Goal: Task Accomplishment & Management: Manage account settings

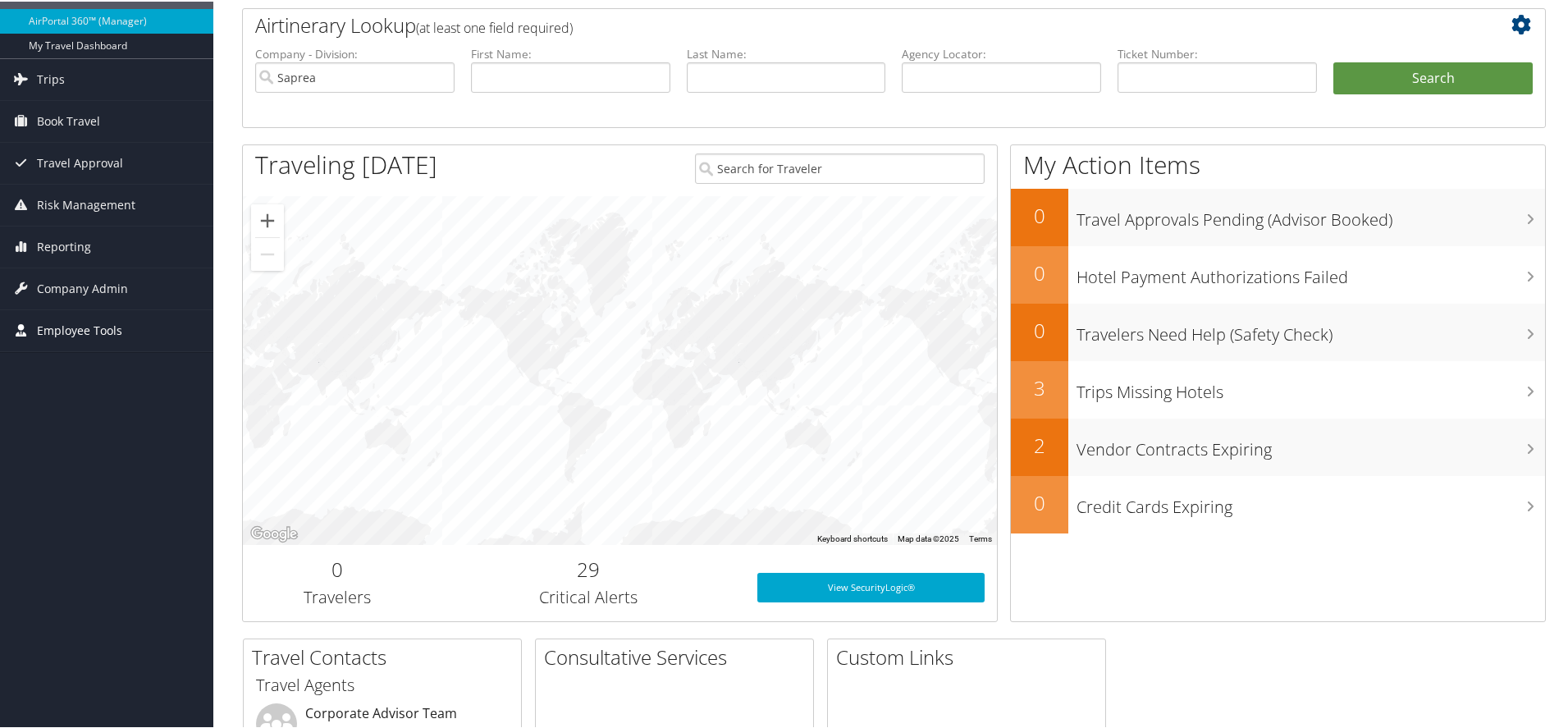
scroll to position [93, 0]
click at [109, 286] on span "Company Admin" at bounding box center [83, 286] width 91 height 41
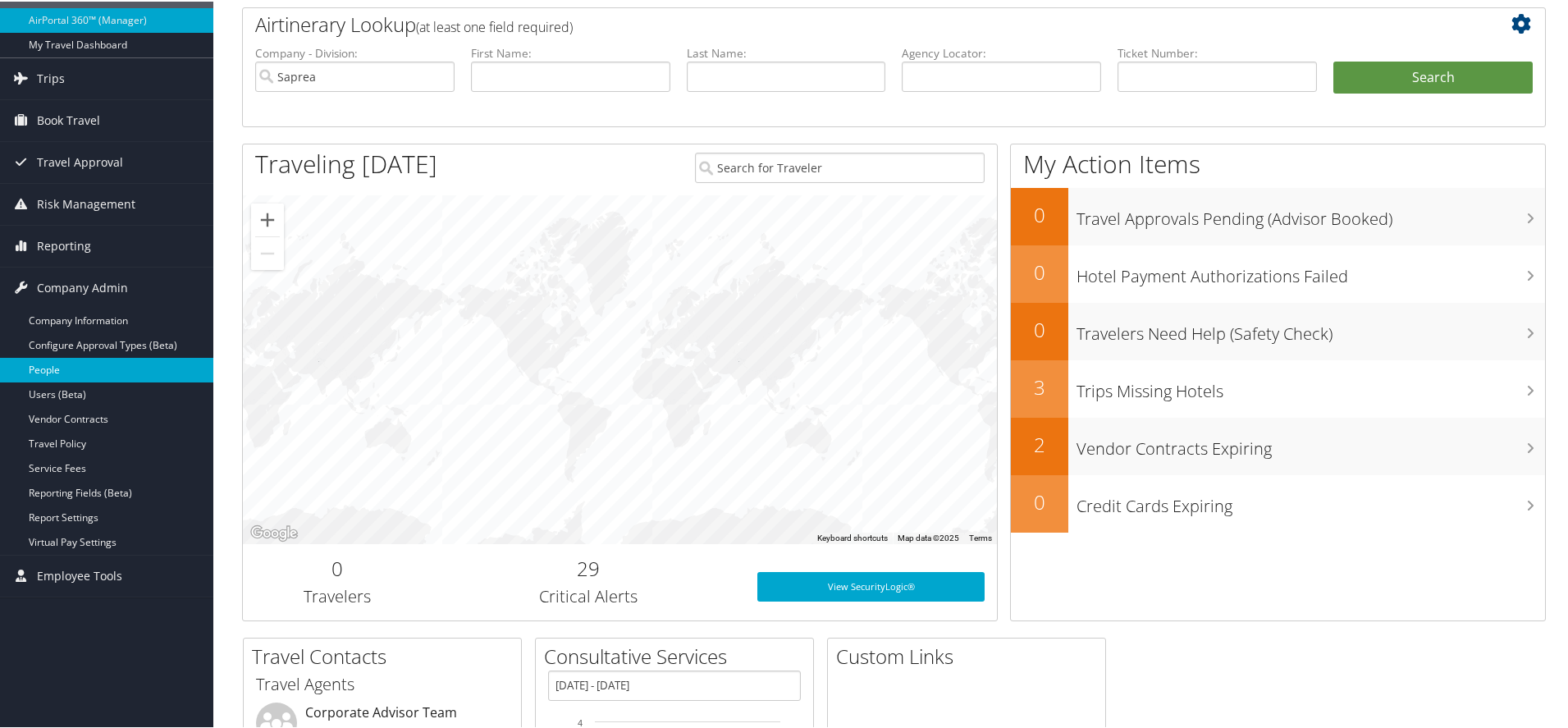
click at [75, 377] on link "People" at bounding box center [107, 369] width 214 height 25
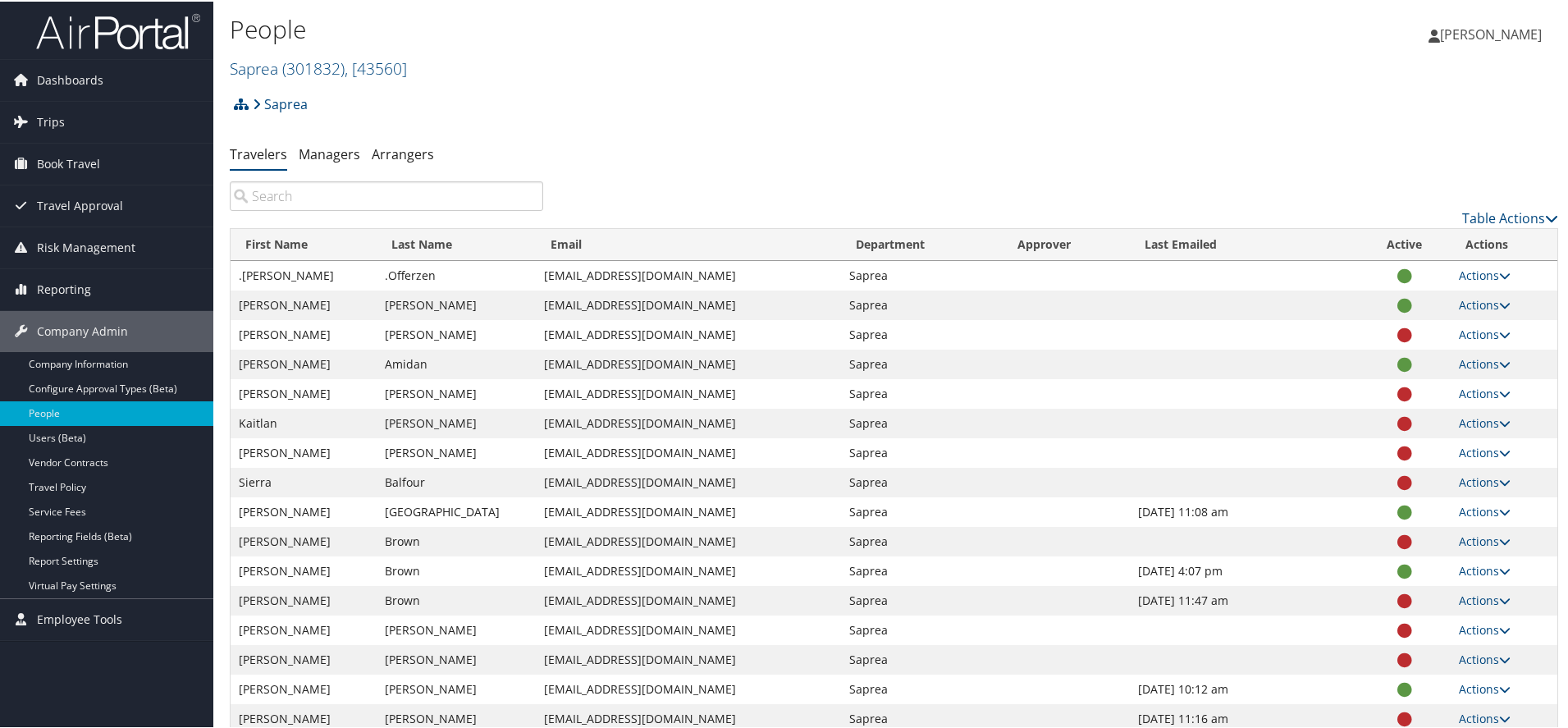
click at [399, 198] on input "search" at bounding box center [386, 195] width 314 height 30
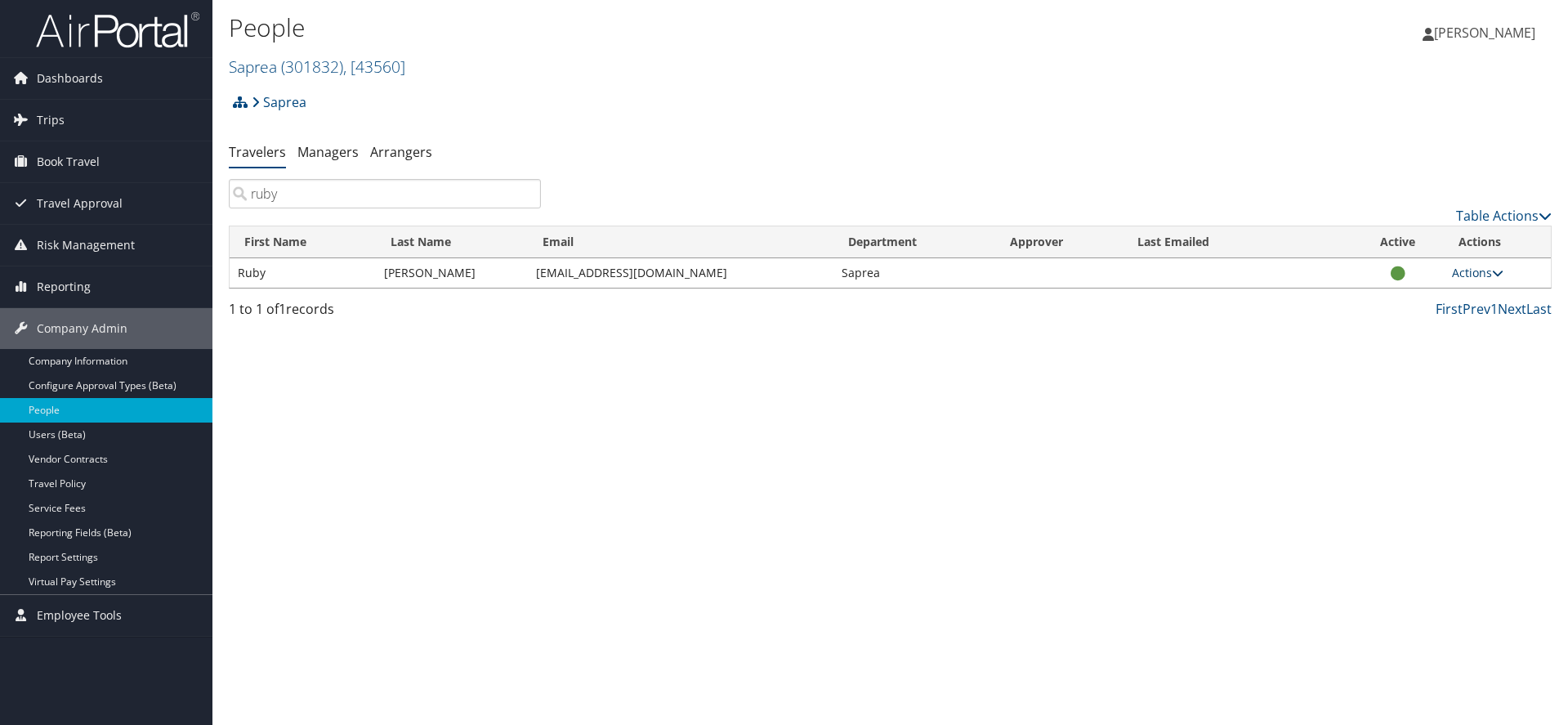
type input "ruby"
click at [1503, 274] on icon at bounding box center [1498, 273] width 11 height 11
click at [1399, 295] on link "User Settings" at bounding box center [1425, 297] width 151 height 28
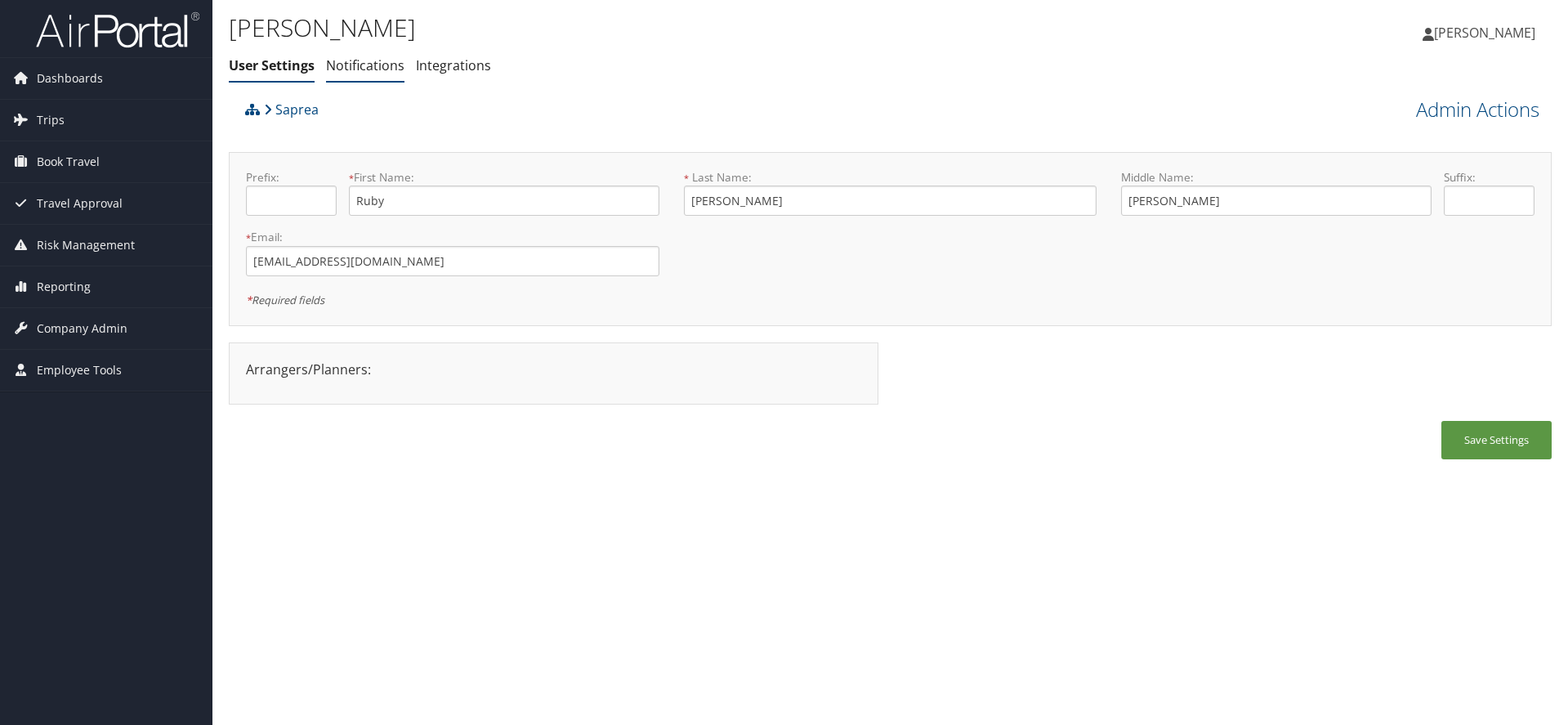
click at [365, 70] on link "Notifications" at bounding box center [365, 65] width 79 height 18
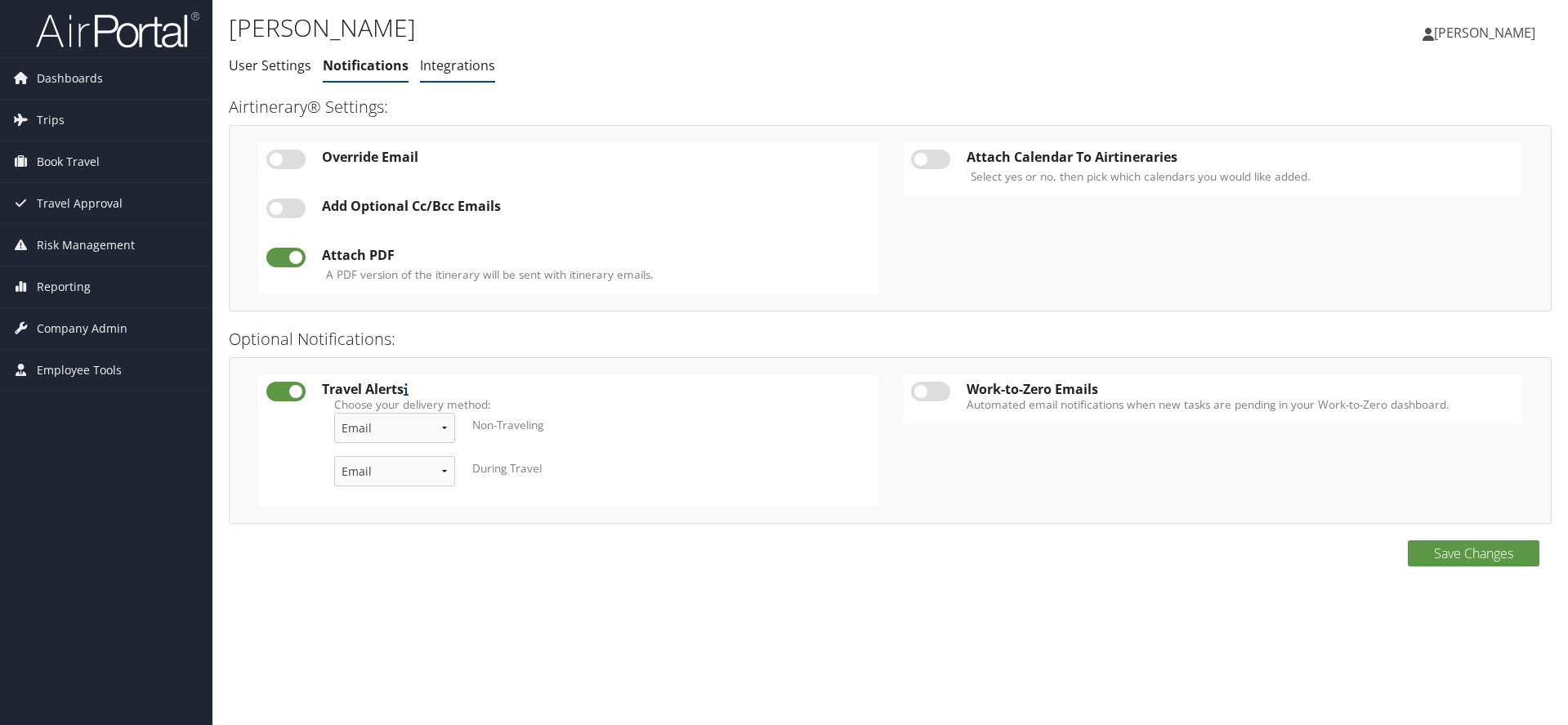
click at [462, 65] on link "Integrations" at bounding box center [457, 65] width 75 height 18
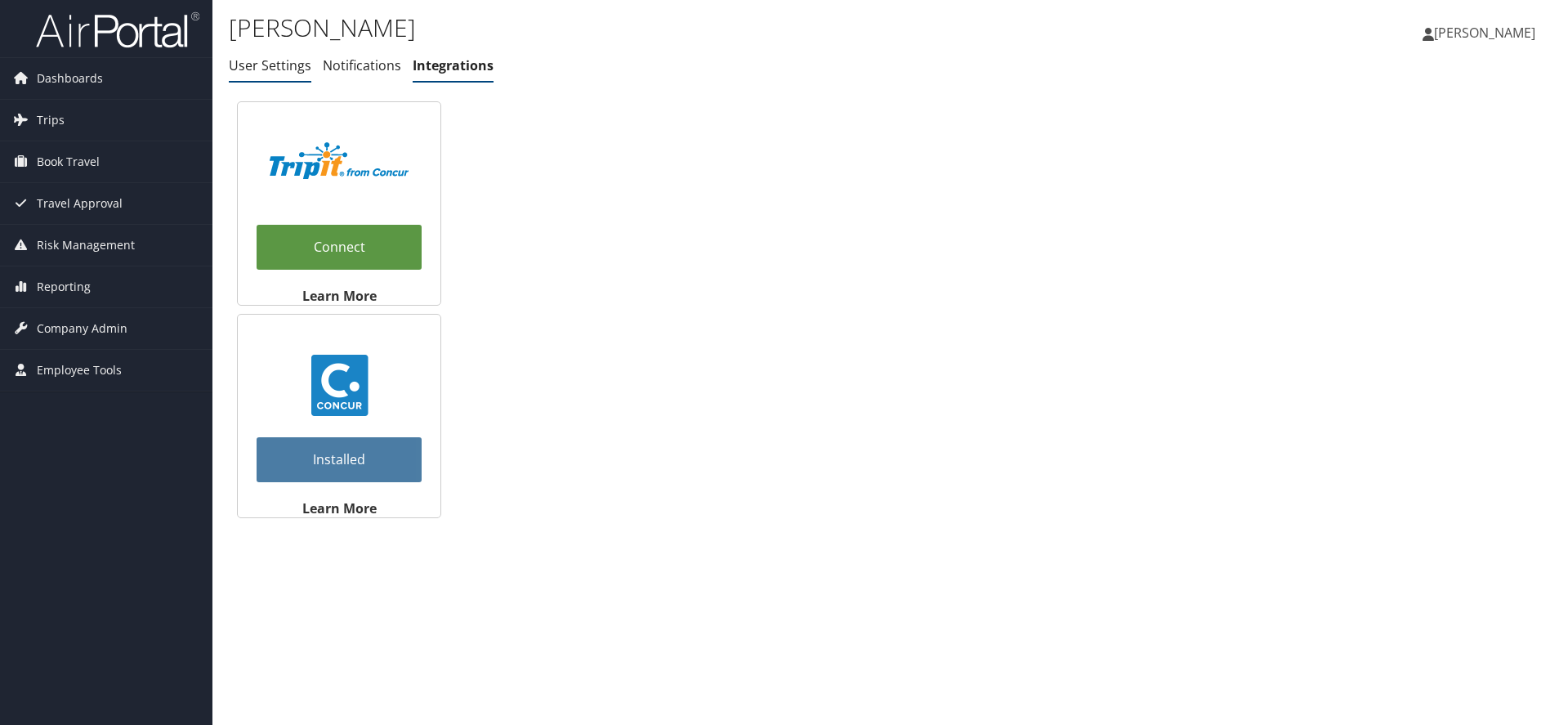
click at [255, 67] on link "User Settings" at bounding box center [269, 65] width 82 height 18
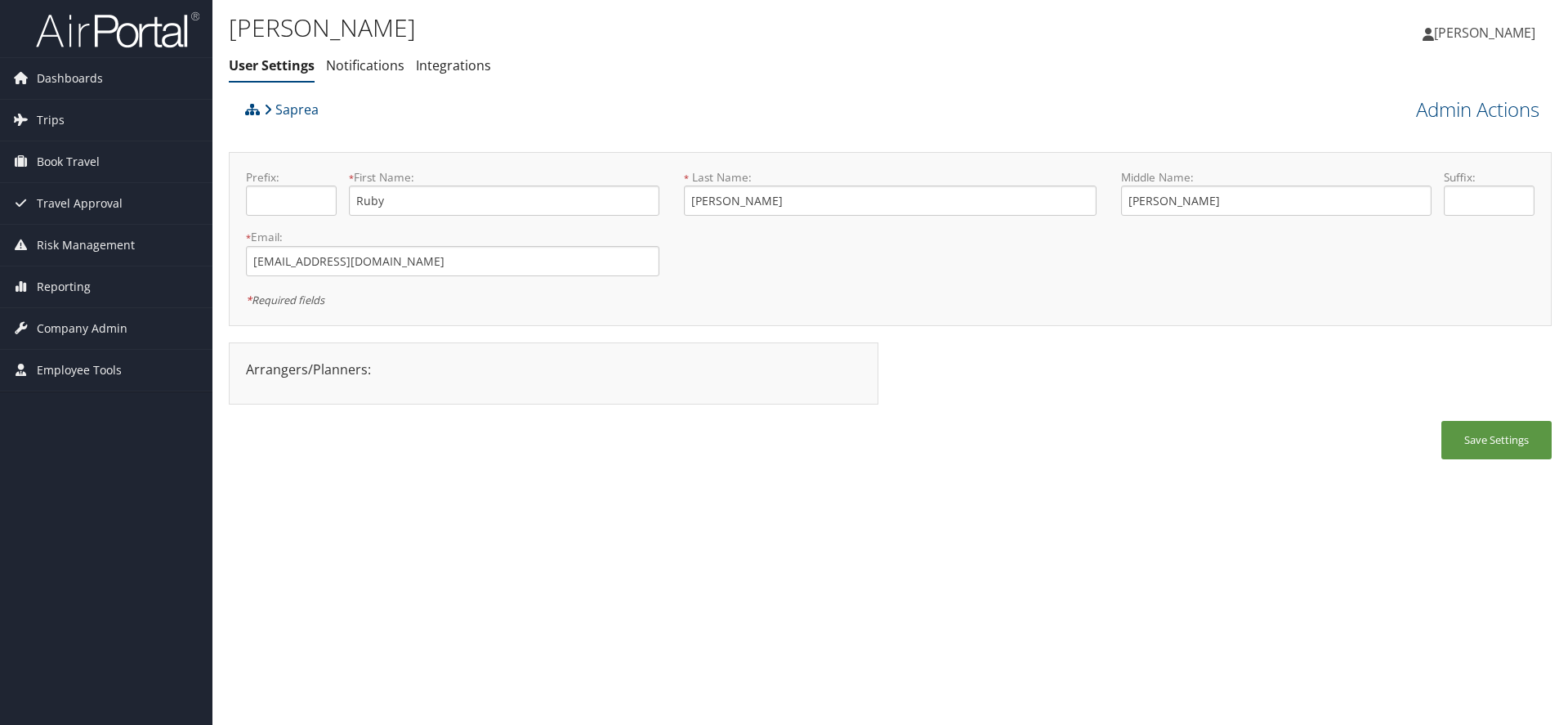
click at [380, 383] on div at bounding box center [554, 383] width 640 height 8
click at [416, 370] on div "Arrangers/Planners: Edit Arrangers & Planners Alison Cheney Belinda Olsen Hilar…" at bounding box center [554, 369] width 640 height 19
click at [394, 398] on div "Arrangers/Planners: Edit Arrangers & Planners Alison Cheney Belinda Olsen Hilar…" at bounding box center [553, 373] width 650 height 62
click at [1465, 112] on link "Admin Actions" at bounding box center [1477, 109] width 123 height 28
click at [1368, 240] on link "Manage Travelers" at bounding box center [1431, 238] width 214 height 28
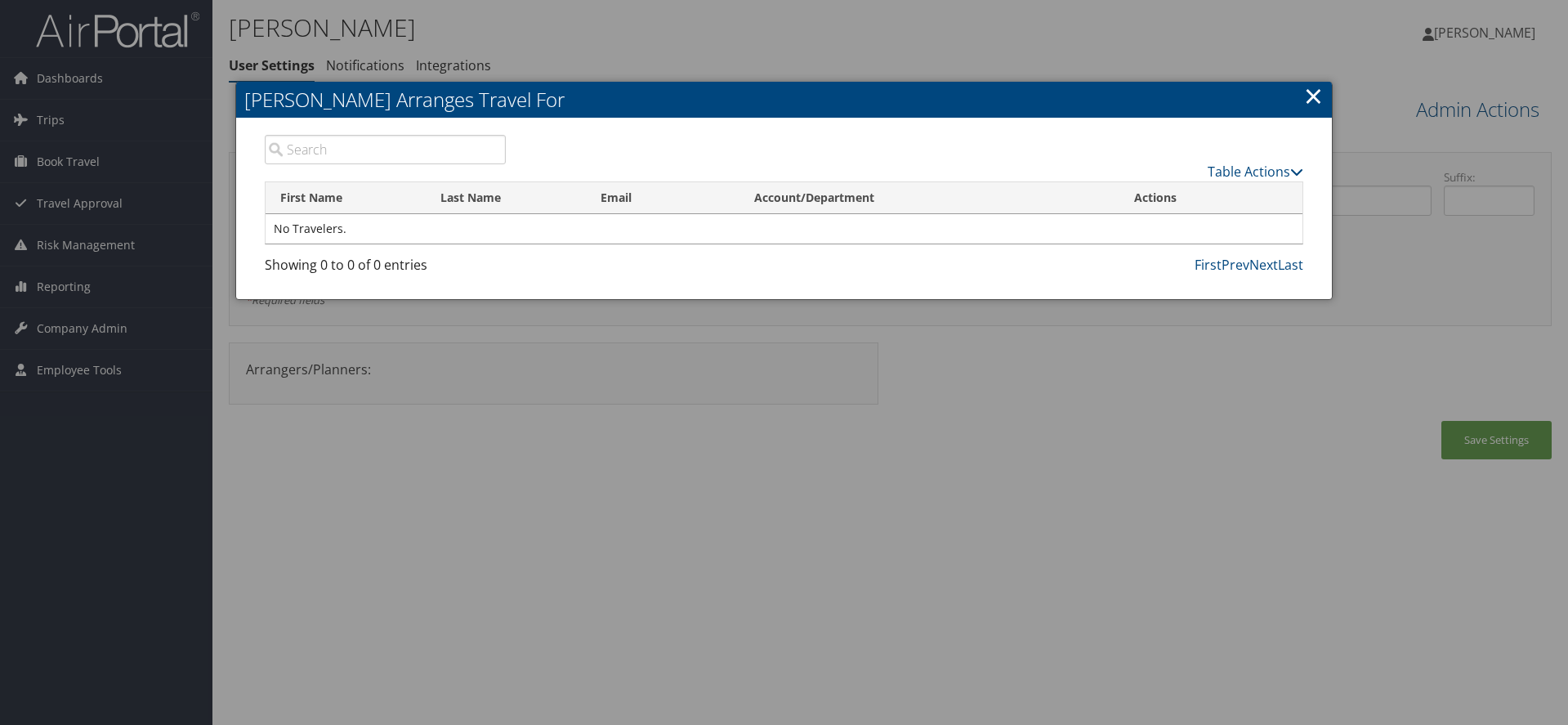
click at [1314, 102] on link "×" at bounding box center [1314, 95] width 18 height 32
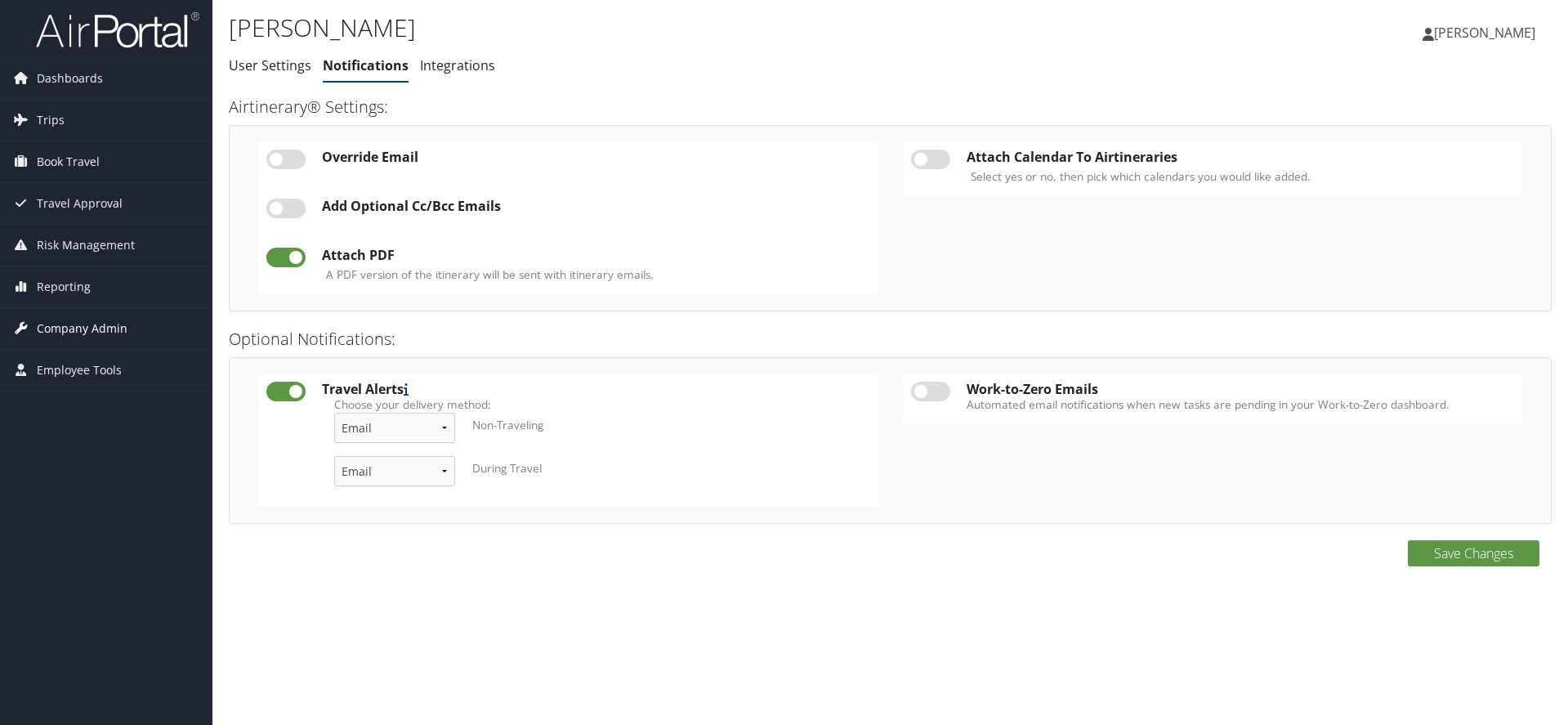
click at [98, 332] on span "Company Admin" at bounding box center [82, 328] width 91 height 41
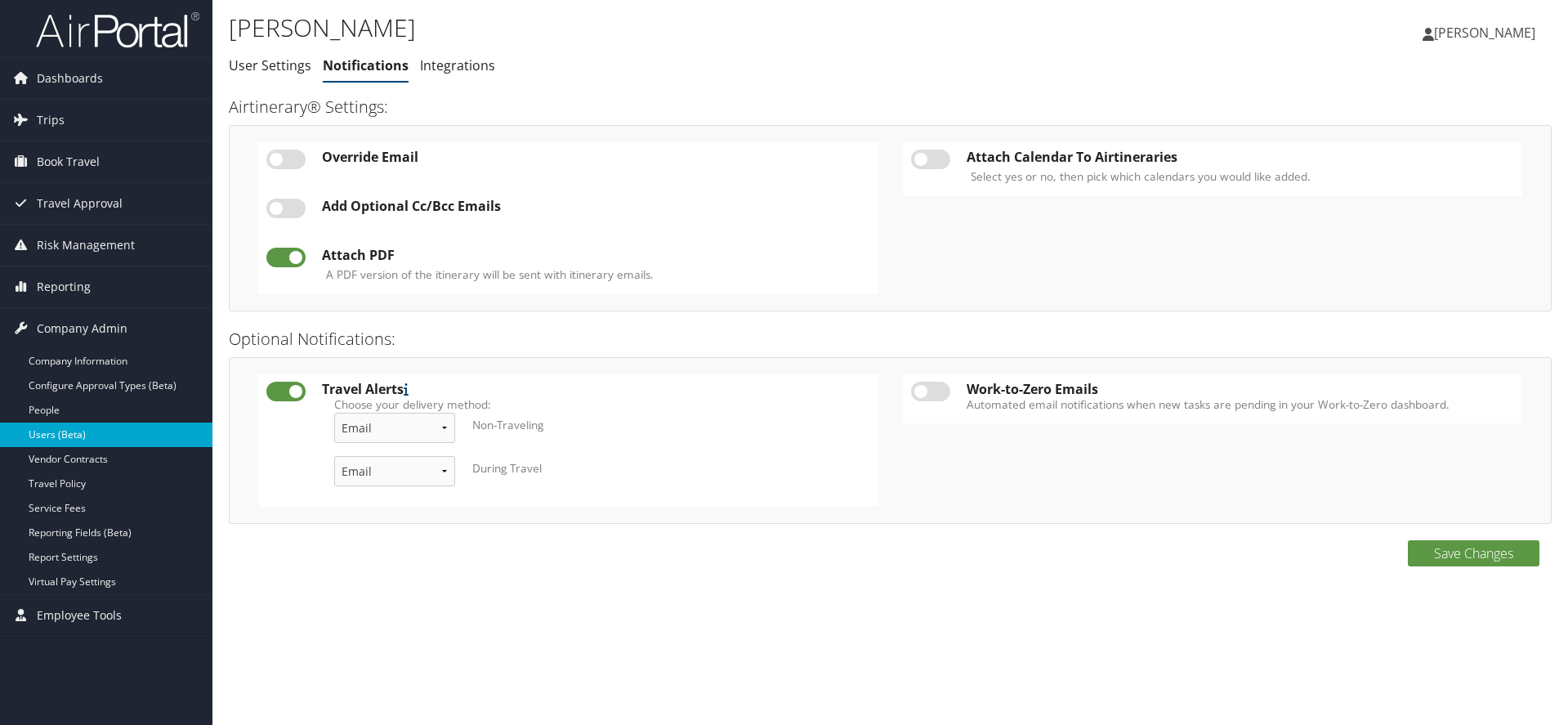
click at [65, 434] on link "Users (Beta)" at bounding box center [106, 435] width 213 height 25
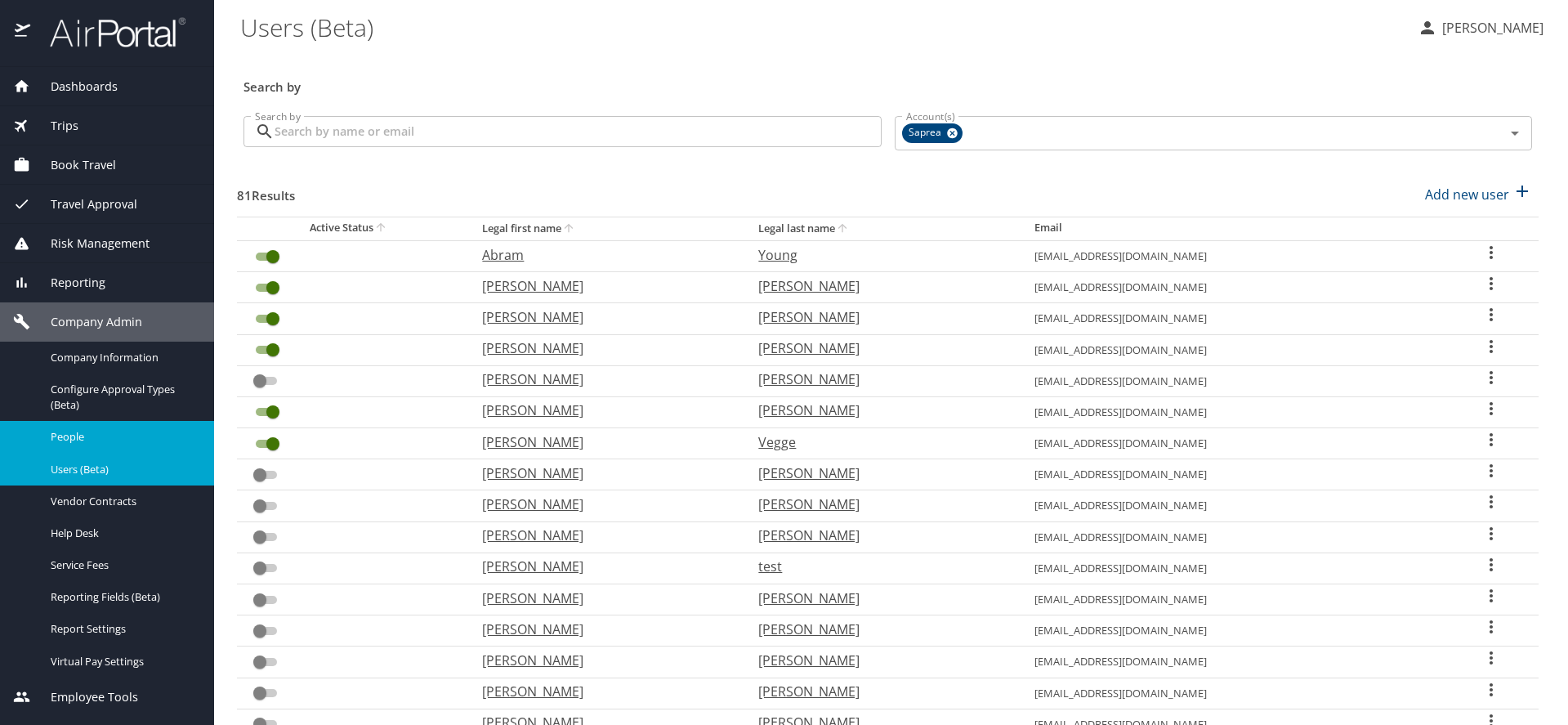
click at [64, 440] on span "People" at bounding box center [123, 436] width 144 height 16
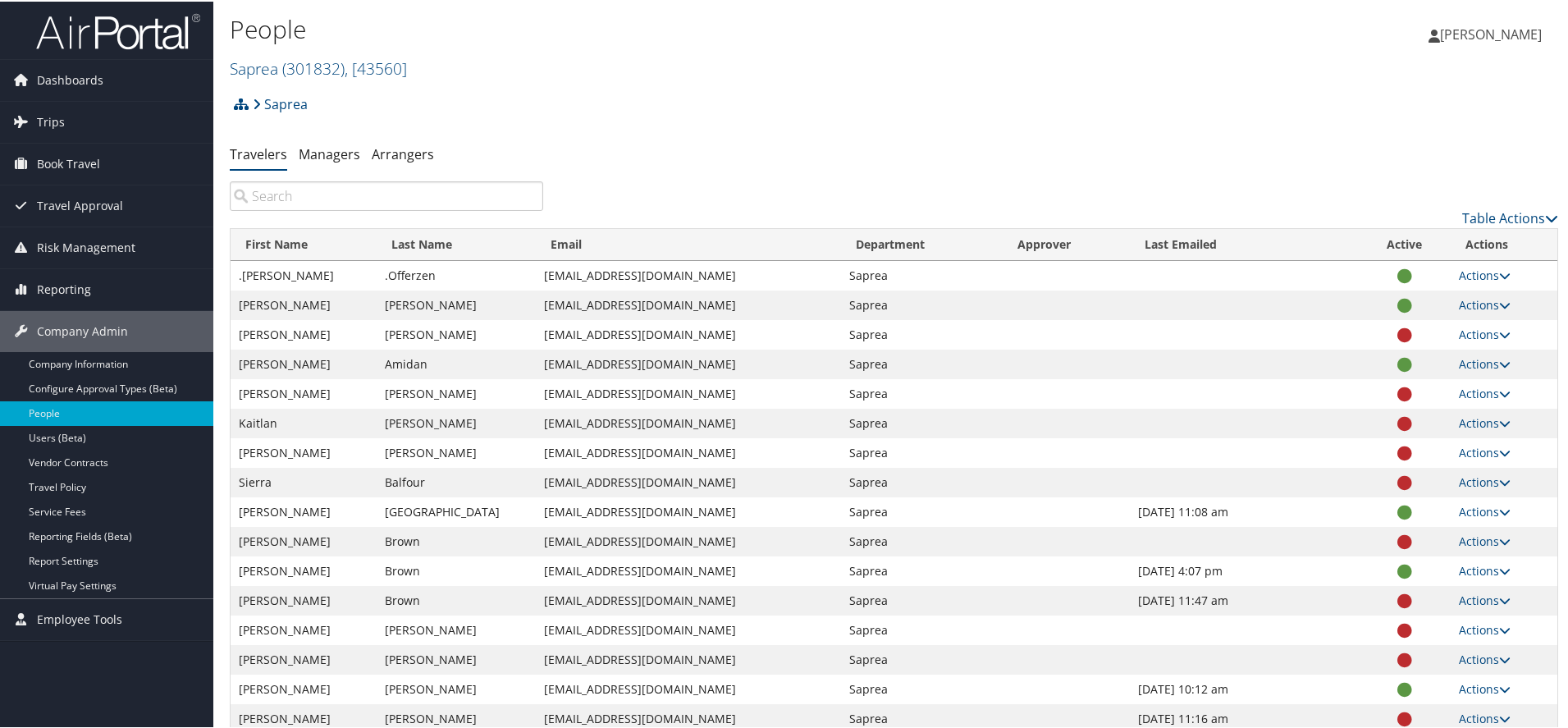
click at [416, 201] on input "search" at bounding box center [386, 195] width 314 height 30
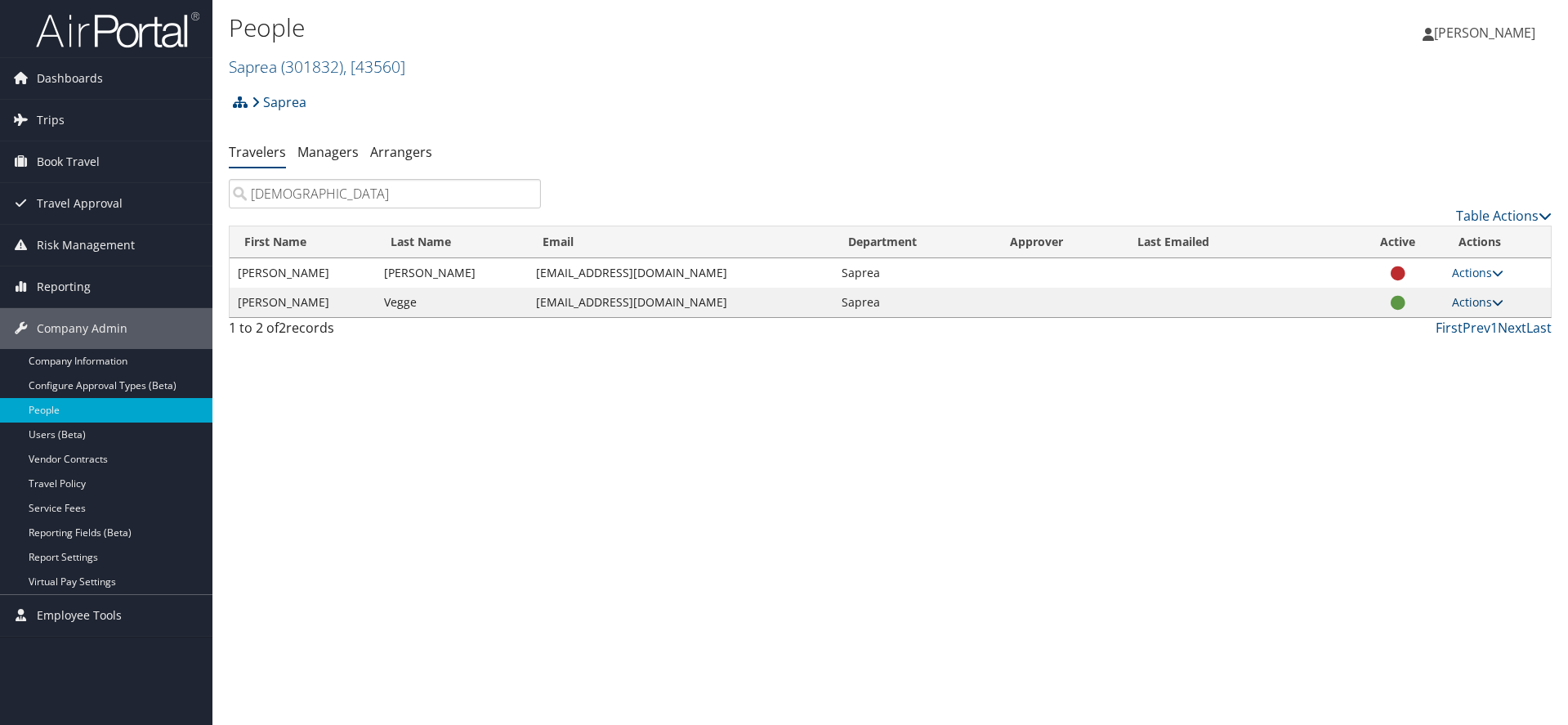
type input "kath"
click at [1486, 301] on link "Actions" at bounding box center [1478, 301] width 52 height 16
click at [1405, 358] on link "View Profile" at bounding box center [1425, 354] width 151 height 28
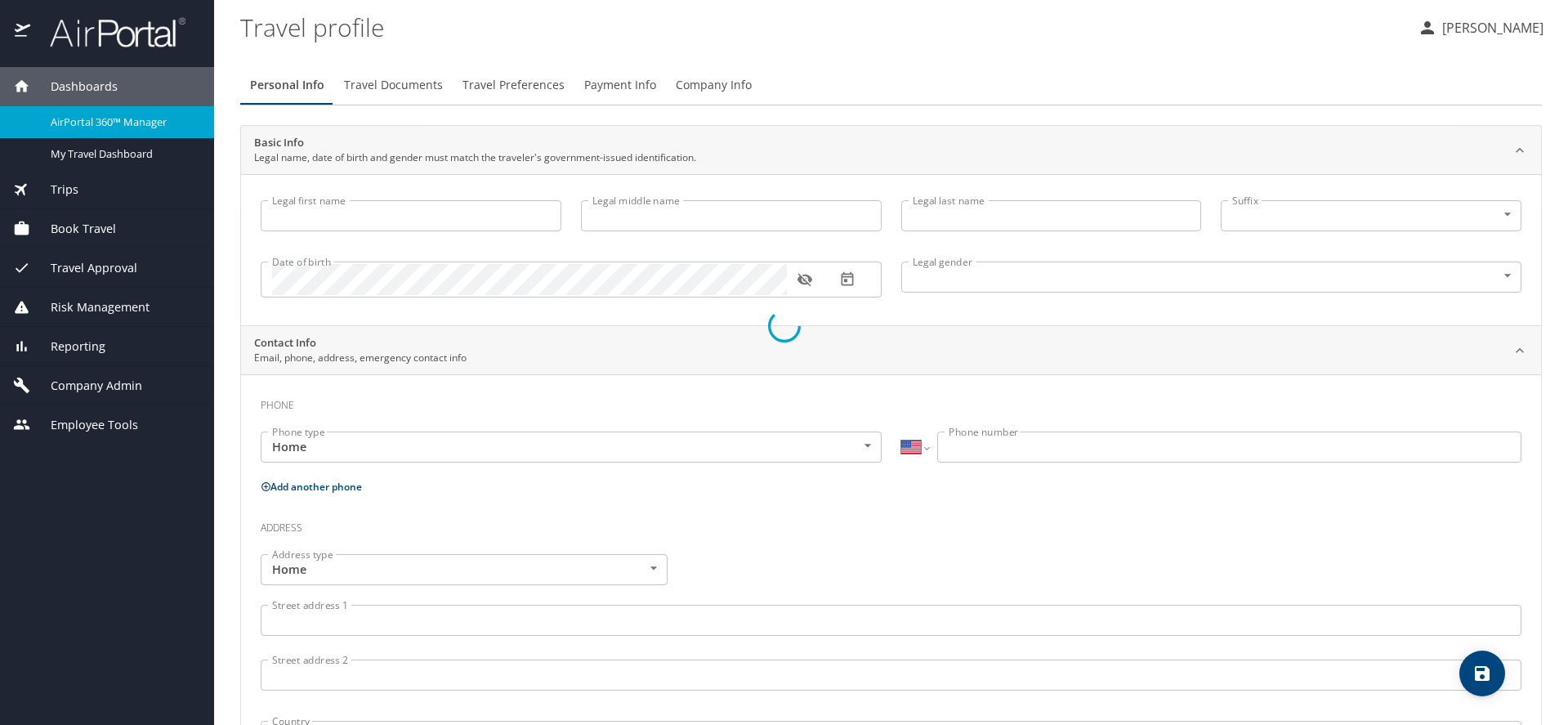
select select "US"
type input "[PERSON_NAME]"
type input "Vegge"
type input "[DEMOGRAPHIC_DATA]"
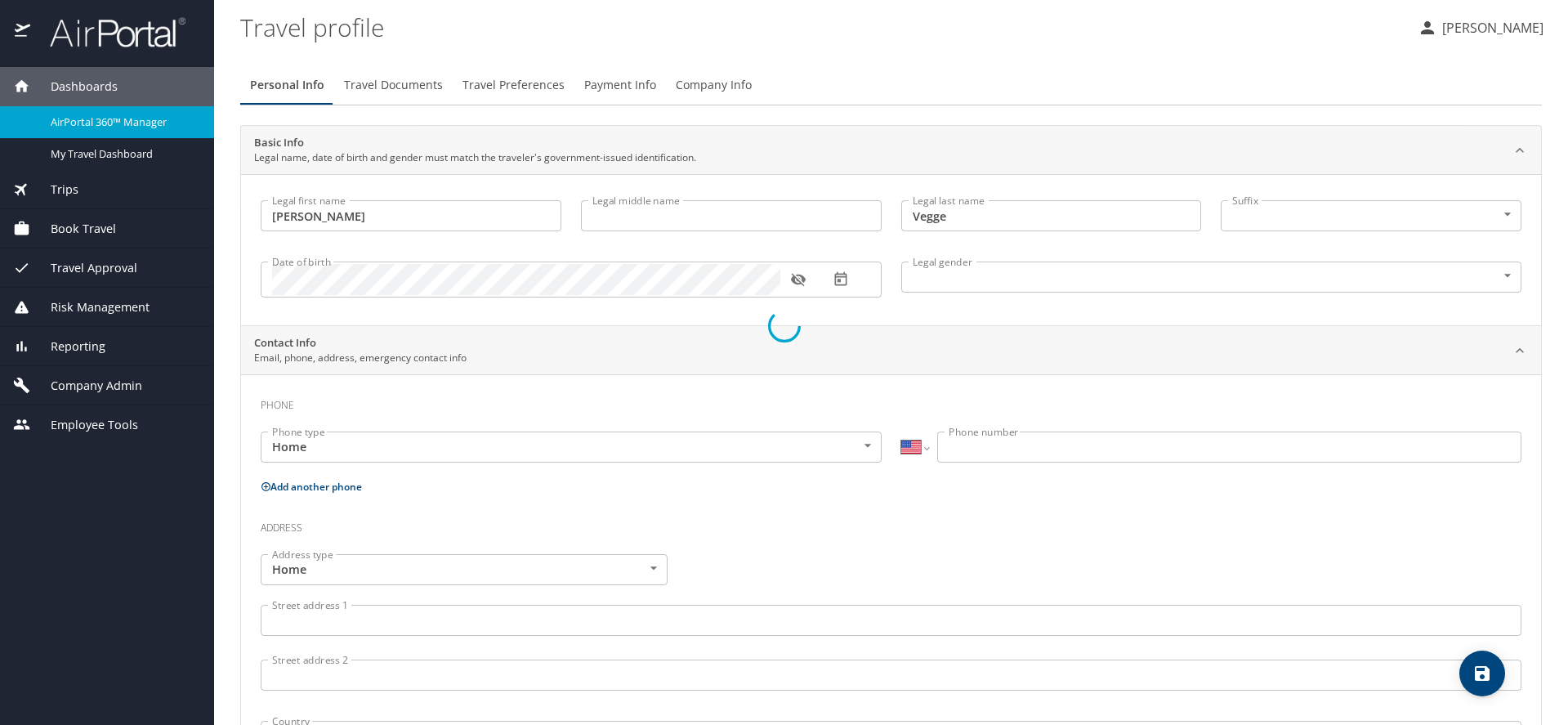
select select "US"
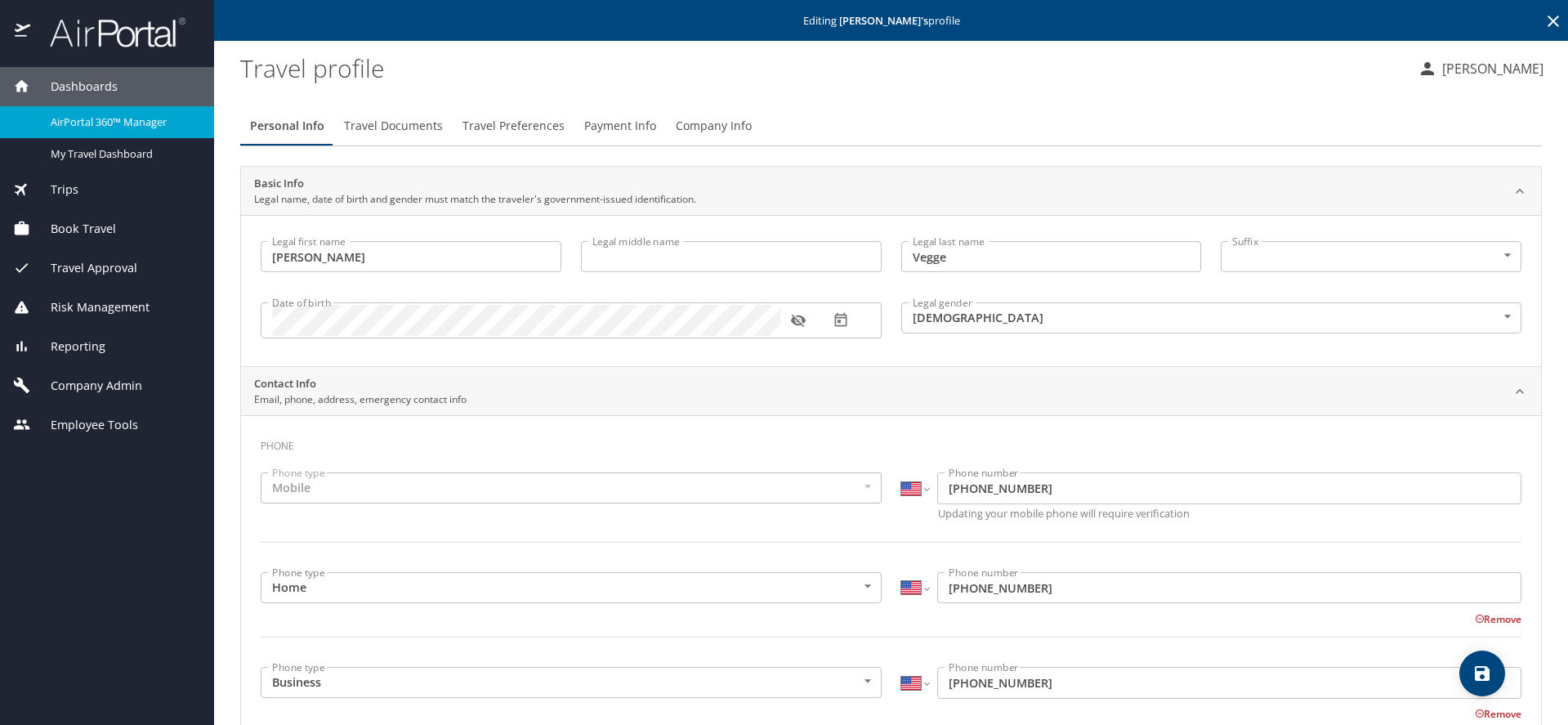
click at [374, 121] on span "Travel Documents" at bounding box center [393, 127] width 99 height 20
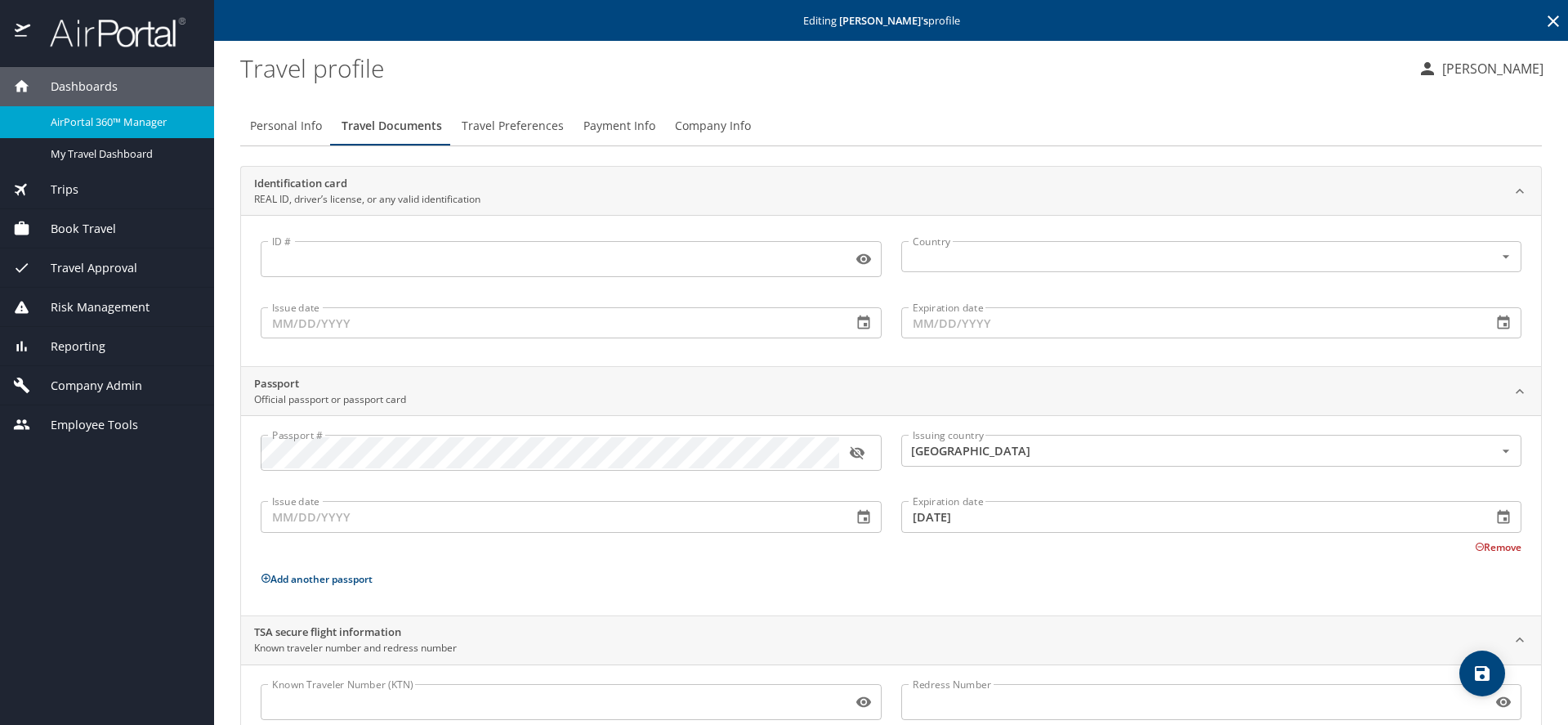
click at [521, 124] on span "Travel Preferences" at bounding box center [512, 127] width 102 height 20
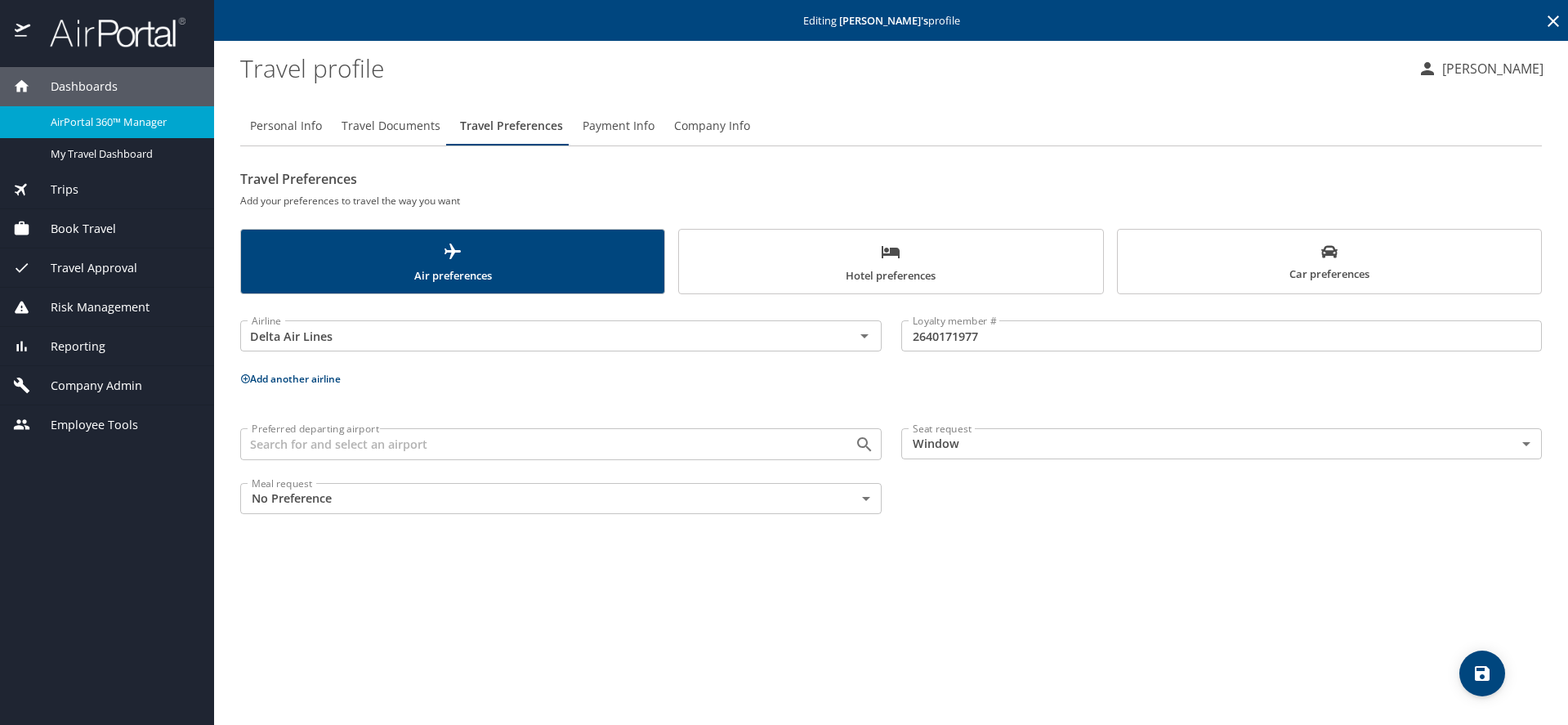
click at [600, 129] on span "Payment Info" at bounding box center [619, 127] width 72 height 20
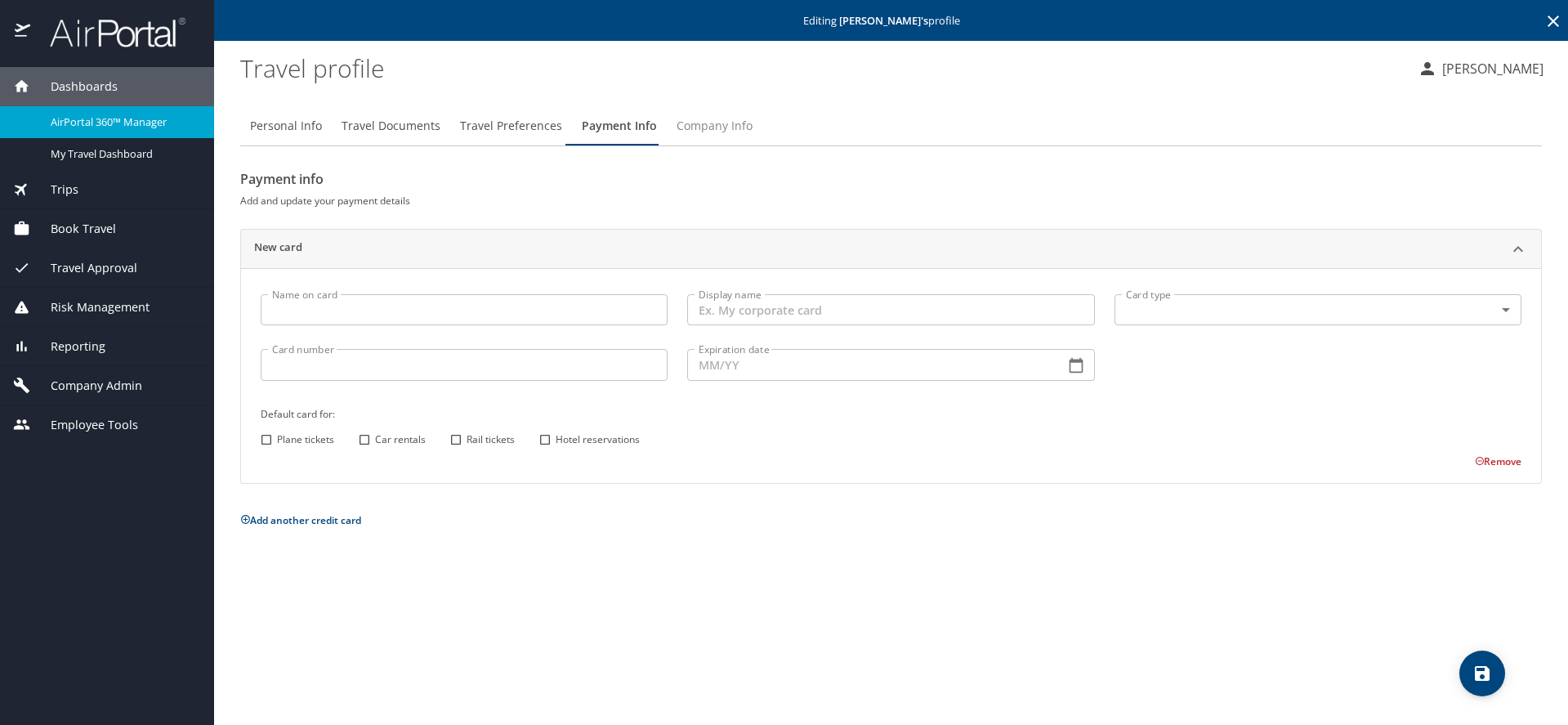
click at [709, 129] on span "Company Info" at bounding box center [715, 127] width 76 height 20
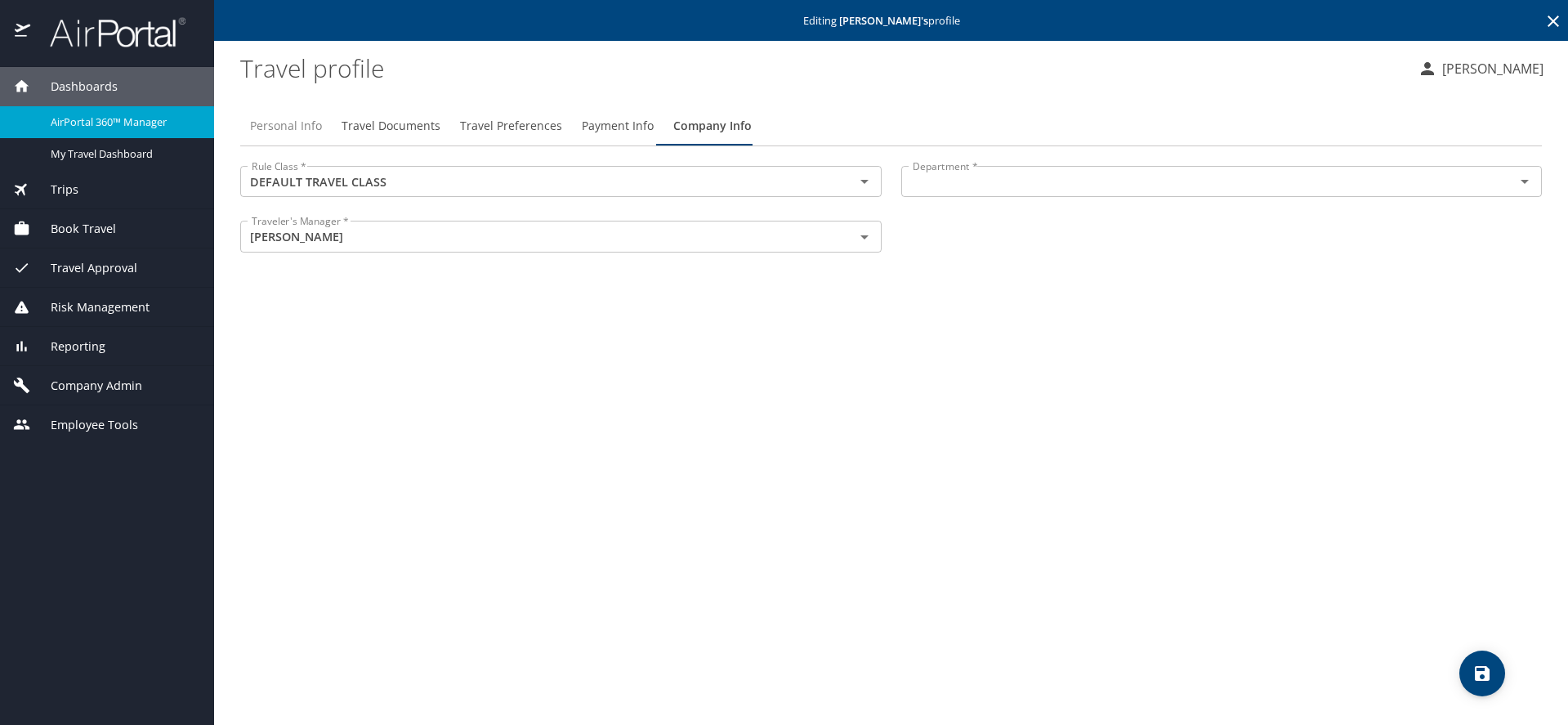
click at [286, 126] on span "Personal Info" at bounding box center [286, 127] width 72 height 20
select select "US"
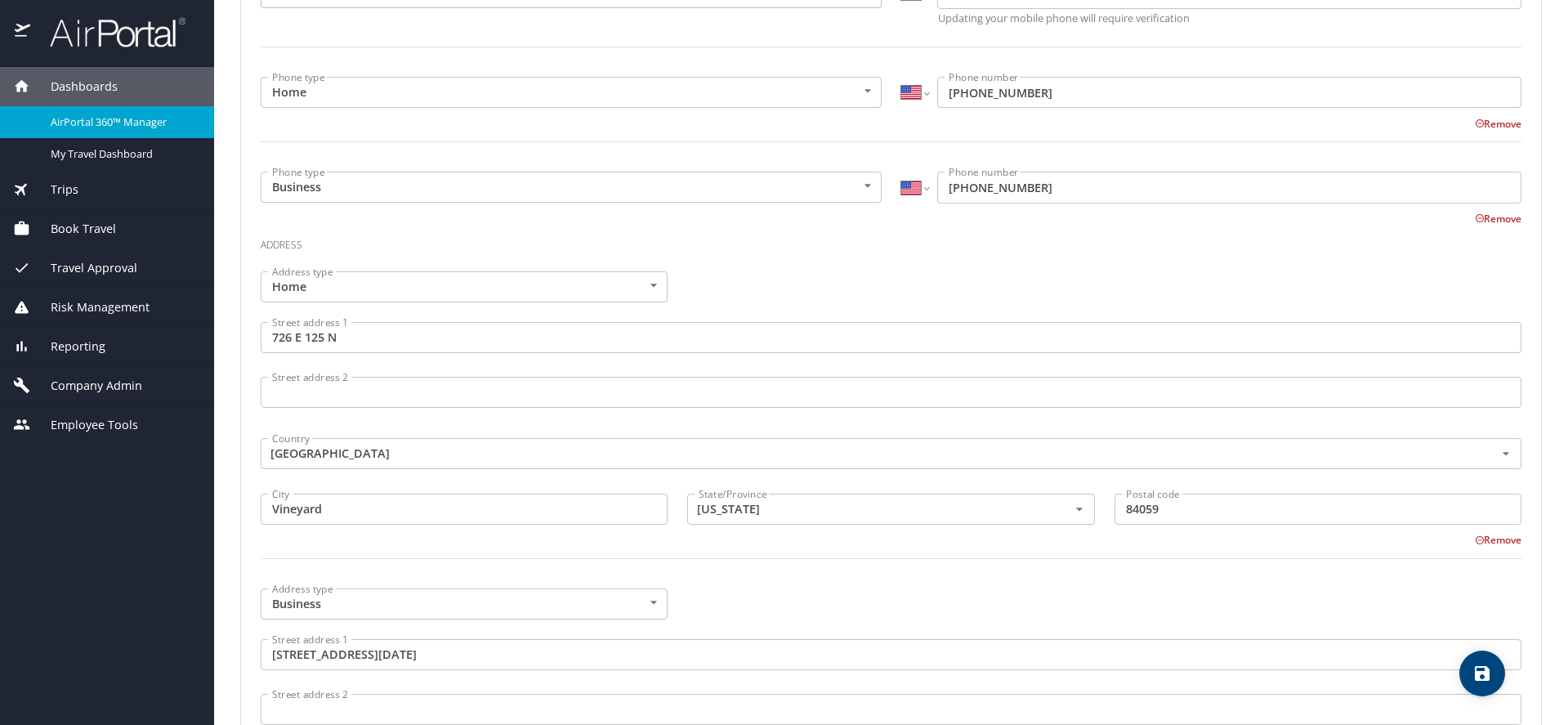
scroll to position [854, 0]
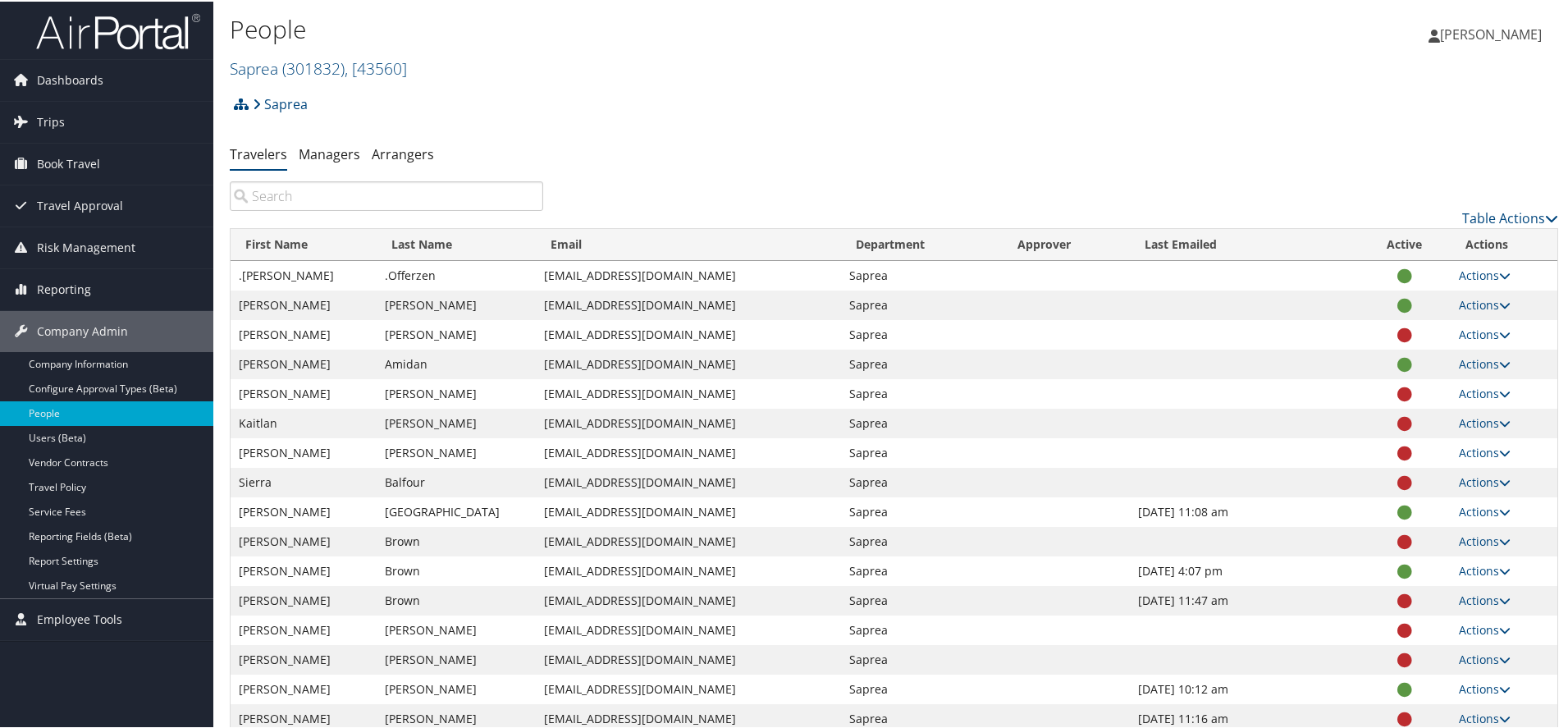
click at [382, 201] on input "search" at bounding box center [386, 195] width 314 height 30
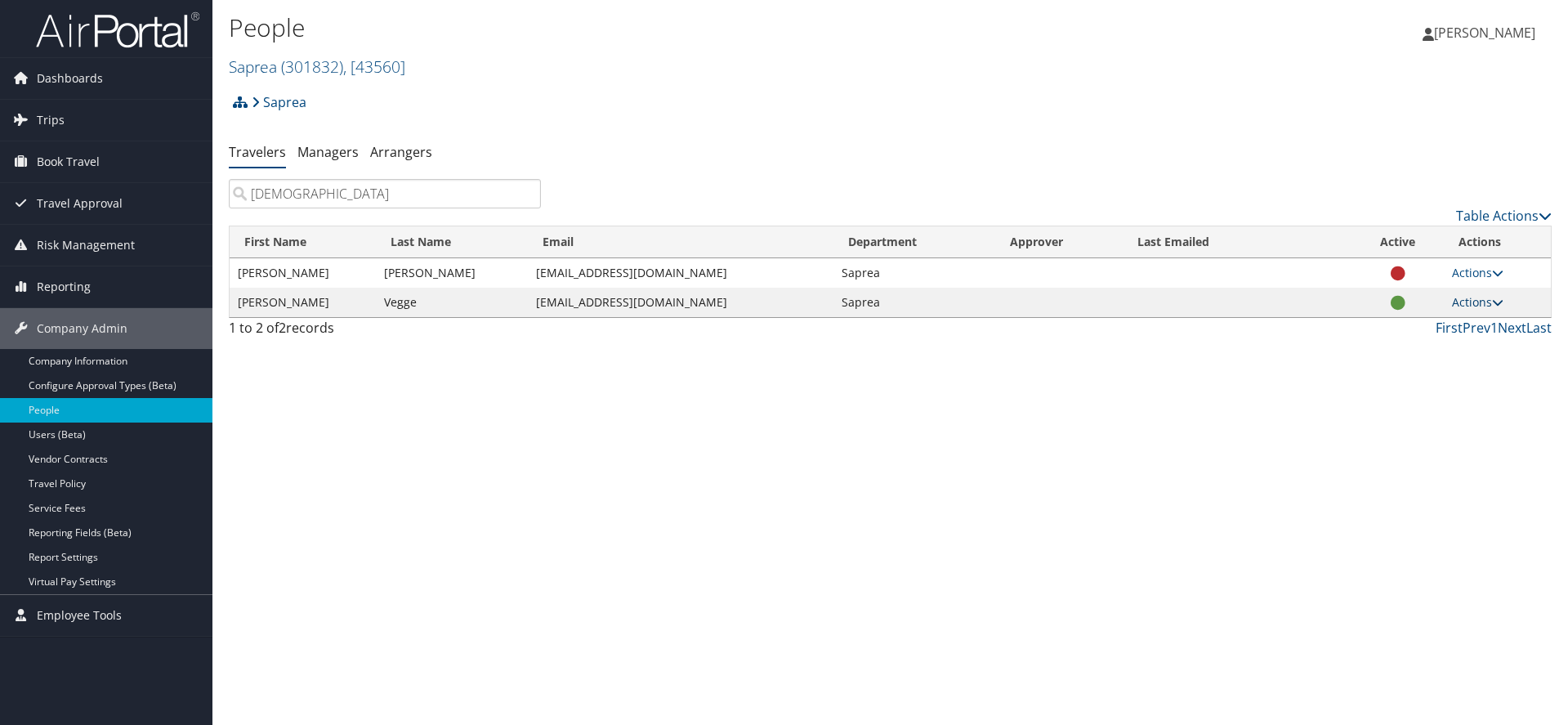
type input "[DEMOGRAPHIC_DATA]"
click at [1495, 301] on icon at bounding box center [1498, 302] width 11 height 11
click at [1391, 323] on link "User Settings" at bounding box center [1425, 326] width 151 height 28
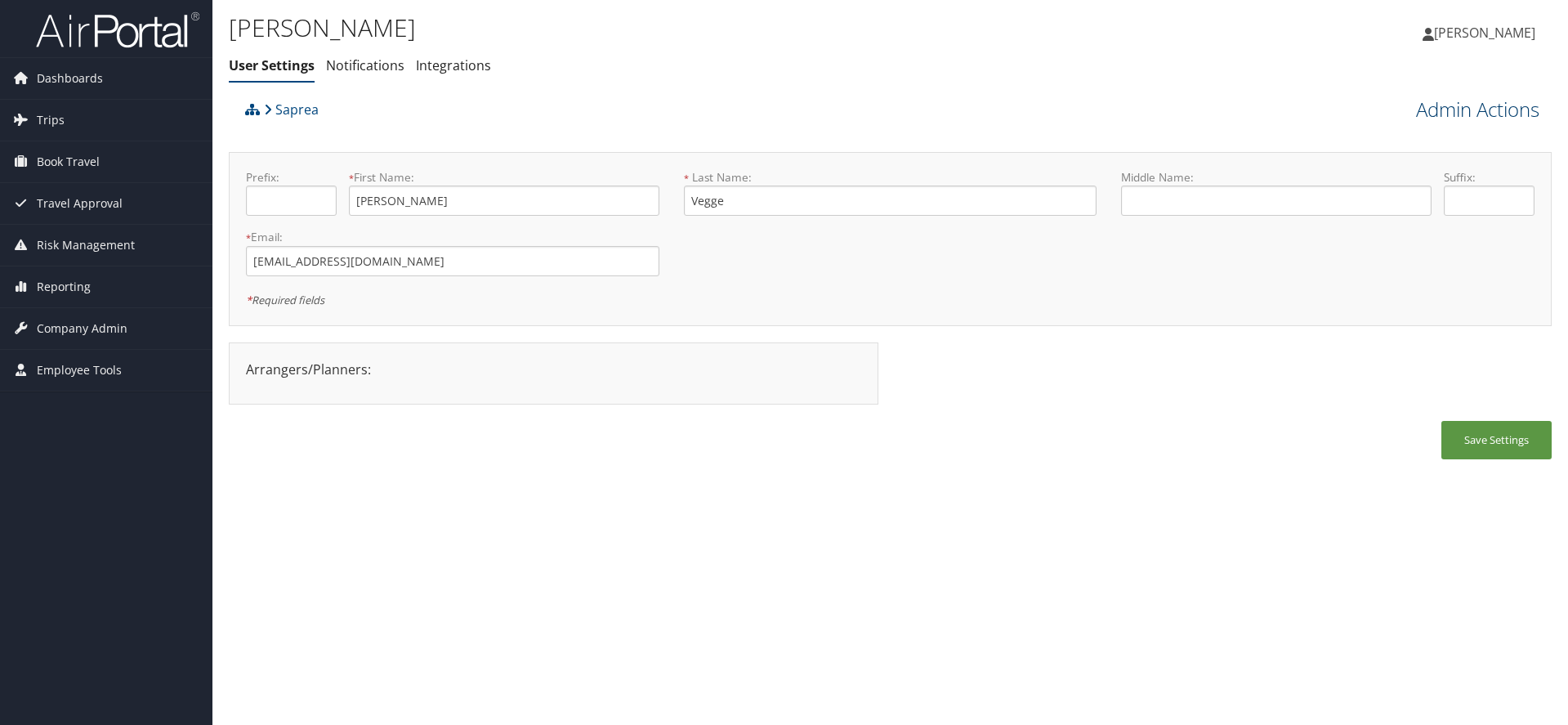
click at [1481, 110] on link "Admin Actions" at bounding box center [1477, 109] width 123 height 28
click at [1372, 237] on link "Manage Travelers" at bounding box center [1431, 238] width 214 height 28
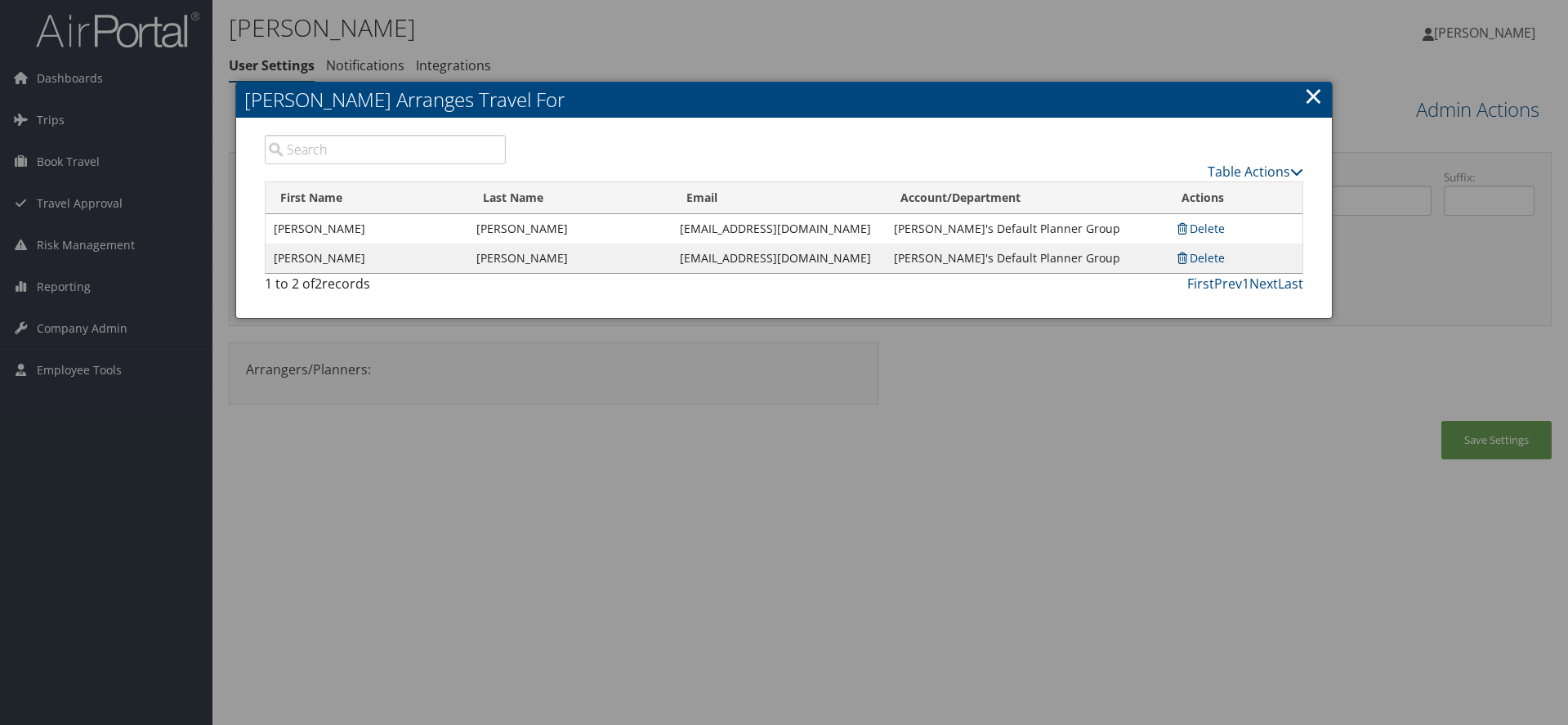
click at [342, 144] on input "search" at bounding box center [385, 150] width 241 height 30
click at [1298, 166] on icon at bounding box center [1297, 172] width 13 height 13
click at [1163, 200] on link "Add A Traveler" at bounding box center [1194, 197] width 214 height 28
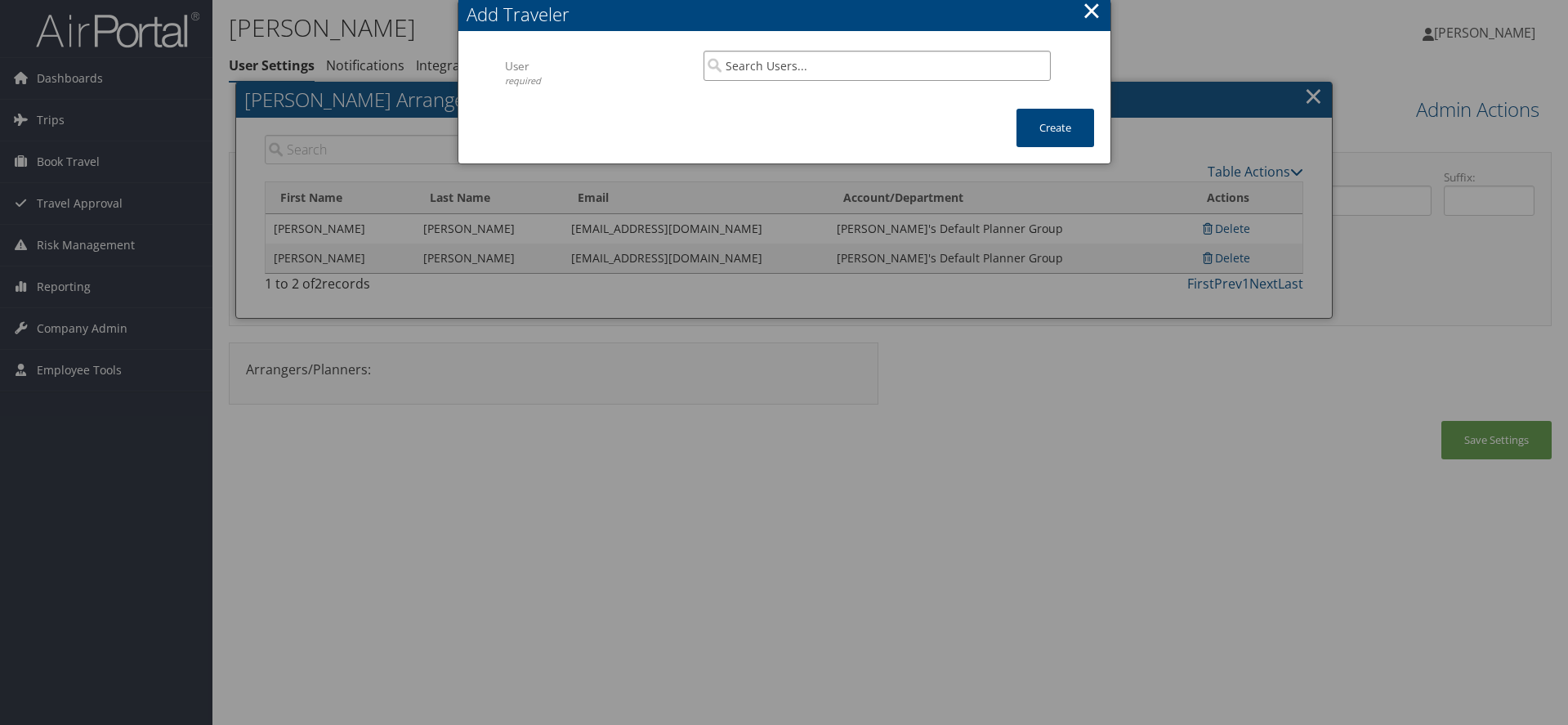
click at [792, 69] on input "search" at bounding box center [877, 66] width 348 height 31
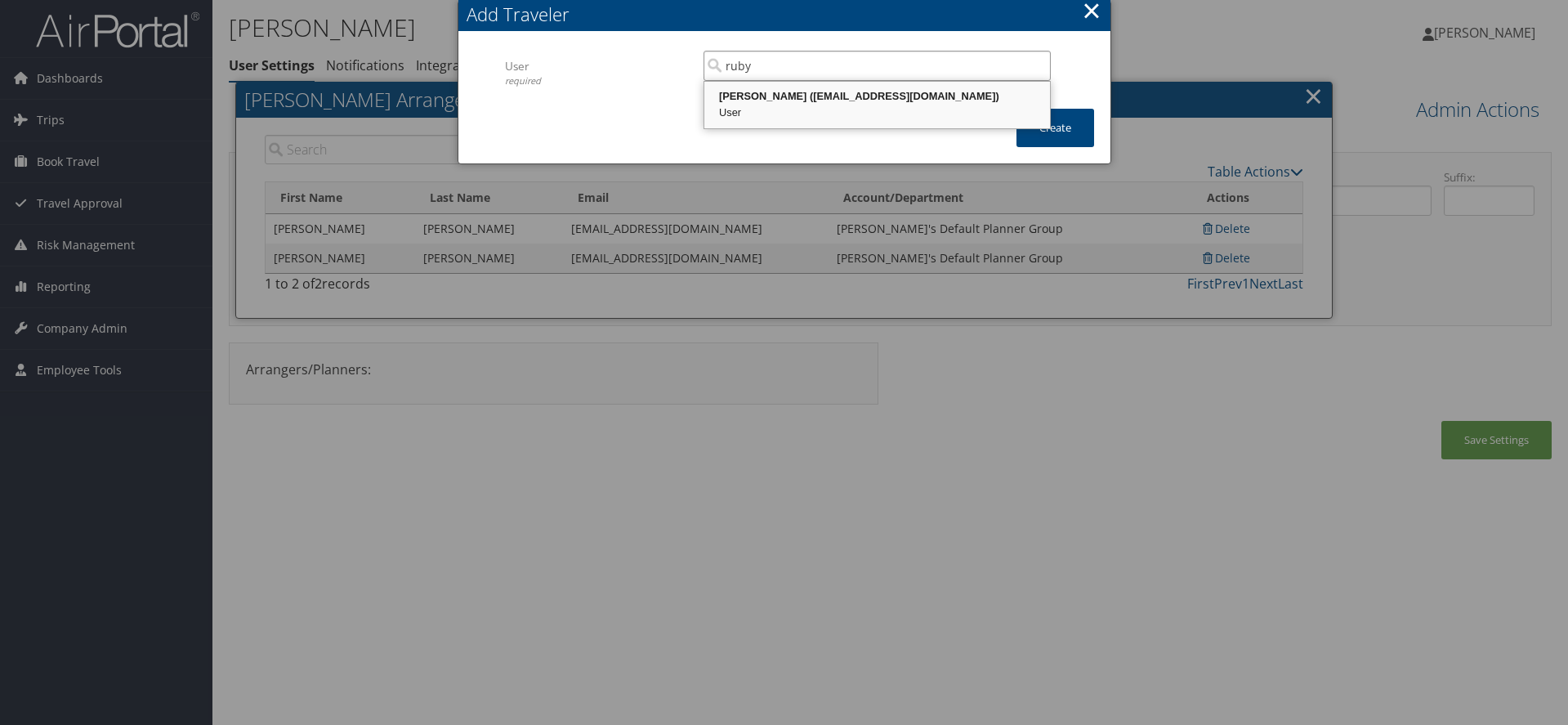
click at [778, 98] on div "Ruby Haddock (rhaddock@saprea.org)" at bounding box center [877, 96] width 341 height 17
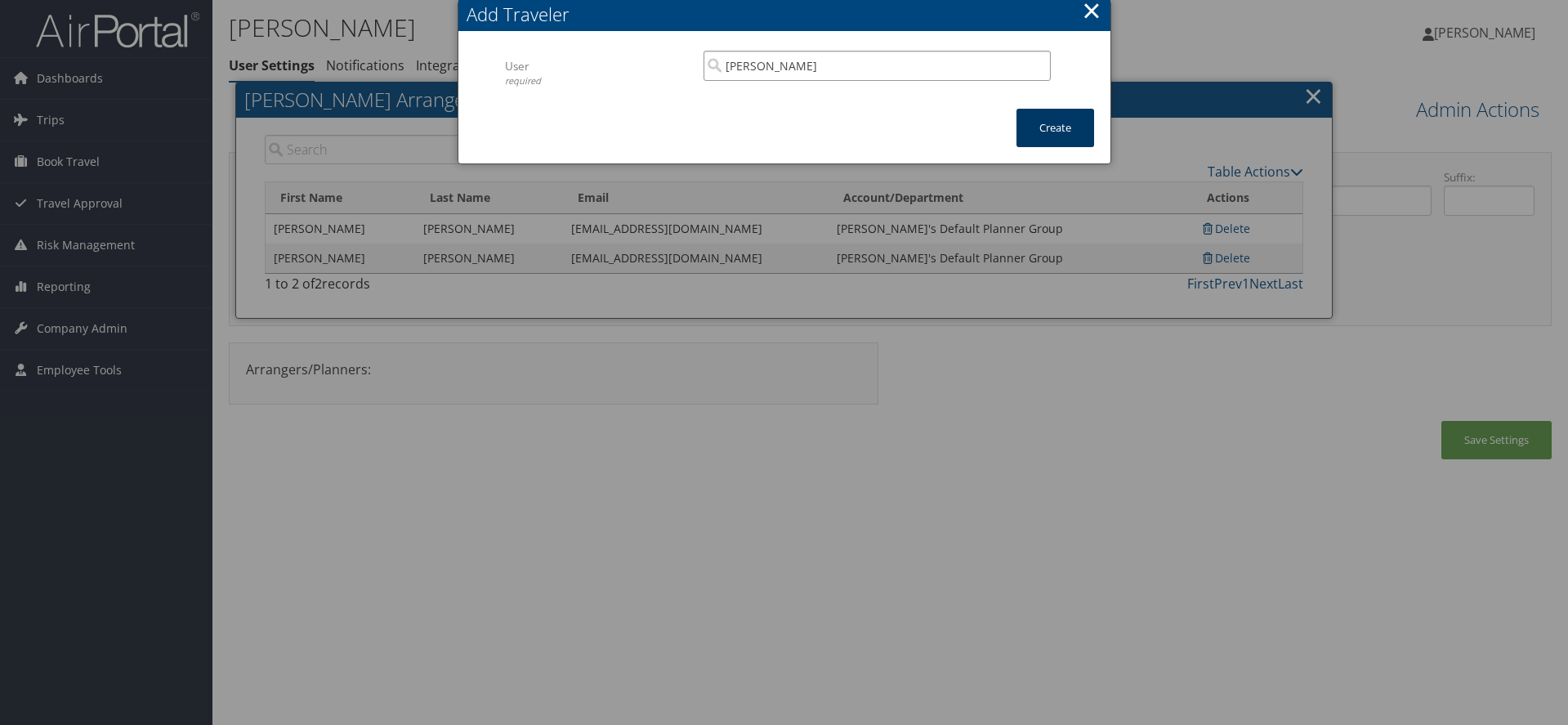
type input "Ruby Haddock"
click at [1043, 129] on button "Create" at bounding box center [1056, 129] width 78 height 39
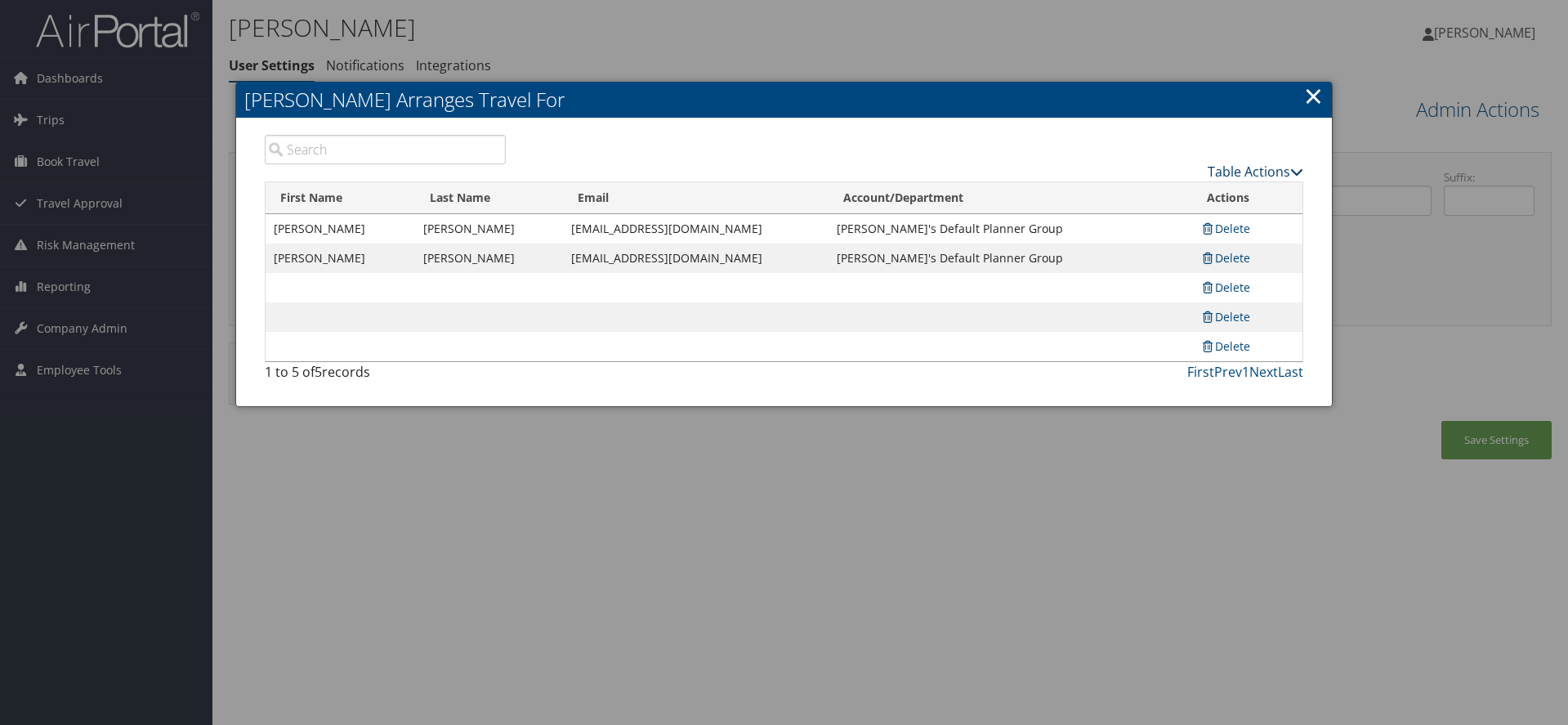
click at [1290, 171] on link "Table Actions" at bounding box center [1255, 171] width 95 height 18
click at [1137, 194] on link "Add A Traveler" at bounding box center [1194, 197] width 214 height 28
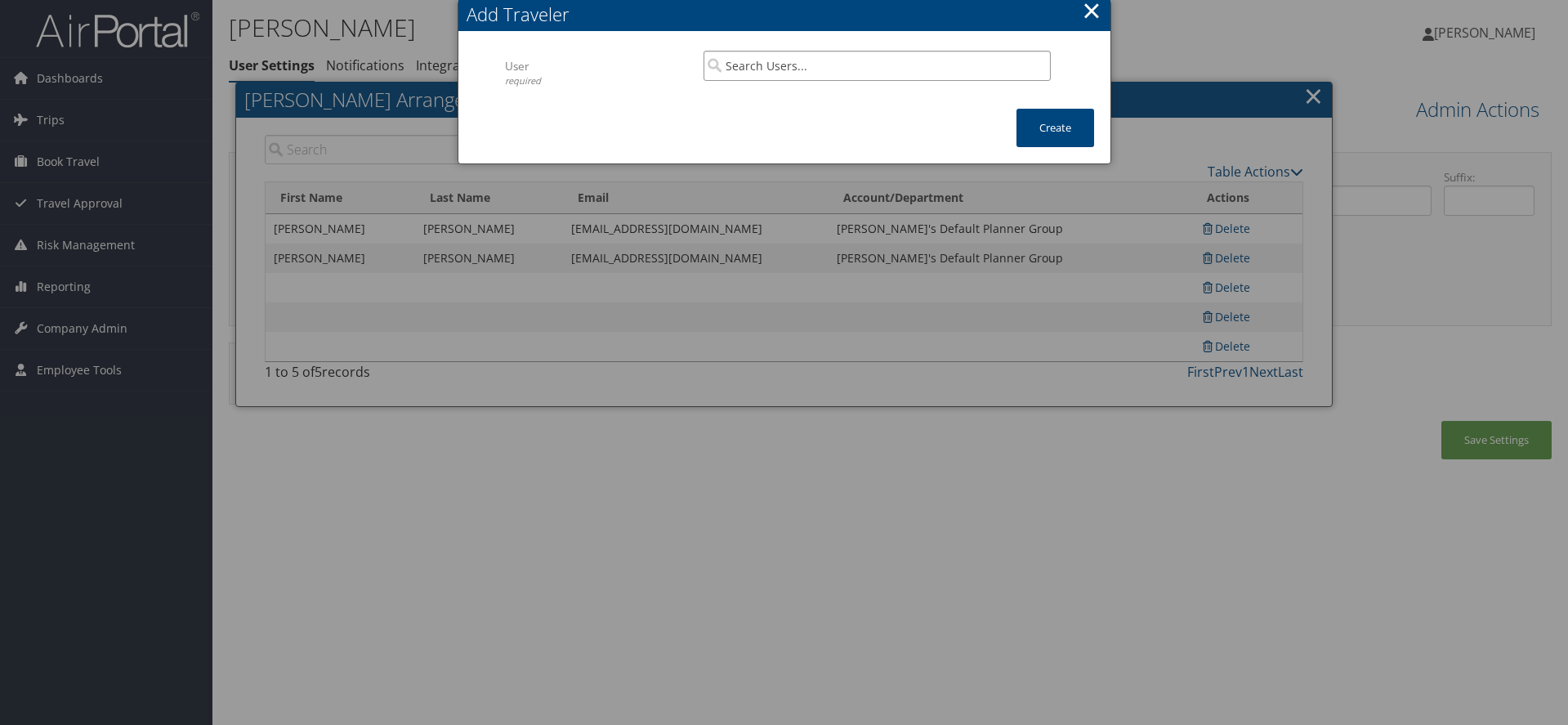
click at [754, 73] on input "search" at bounding box center [877, 66] width 348 height 31
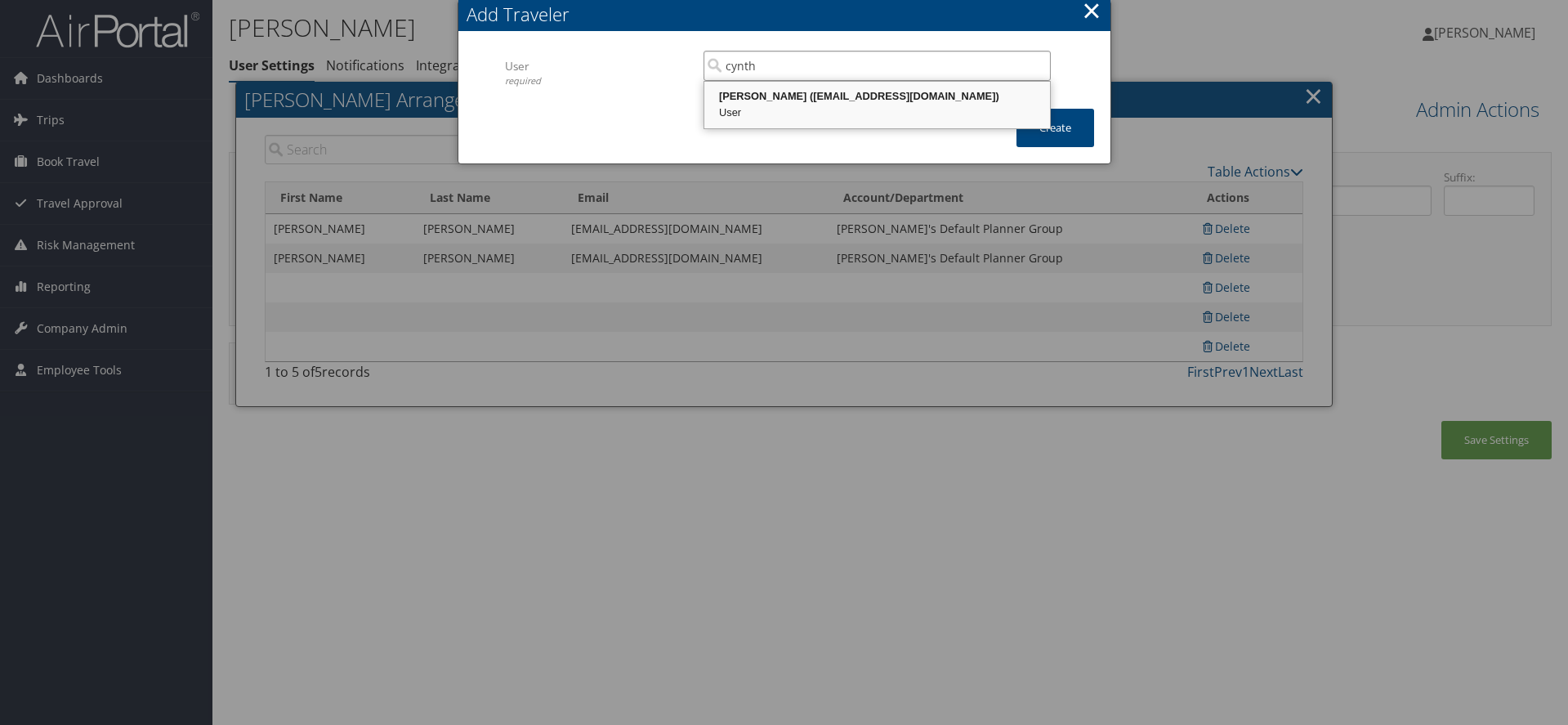
click at [737, 102] on div "Cynthia Gambill (cgambill@saprea.org)" at bounding box center [877, 96] width 341 height 17
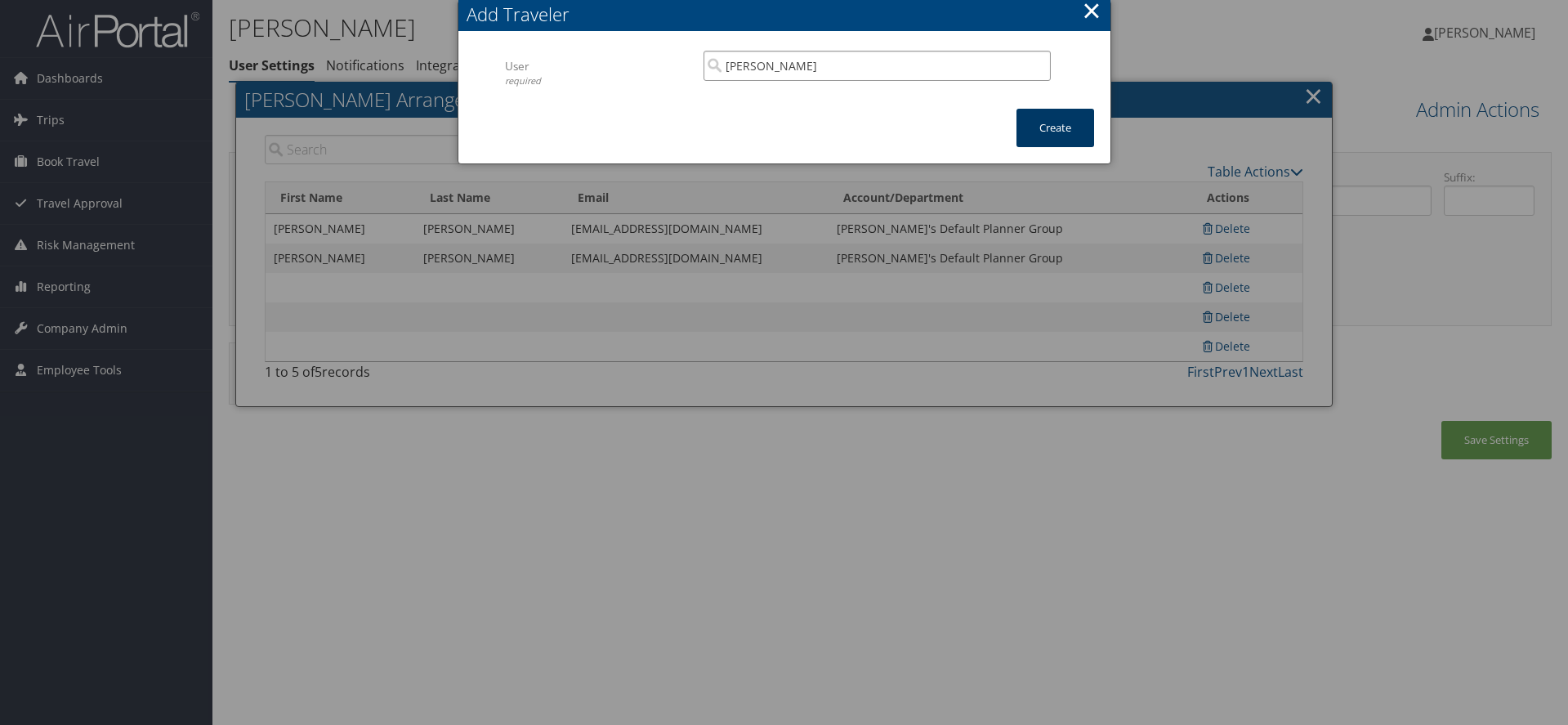
type input "Cynthia Gambill"
click at [1079, 128] on button "Create" at bounding box center [1056, 129] width 78 height 39
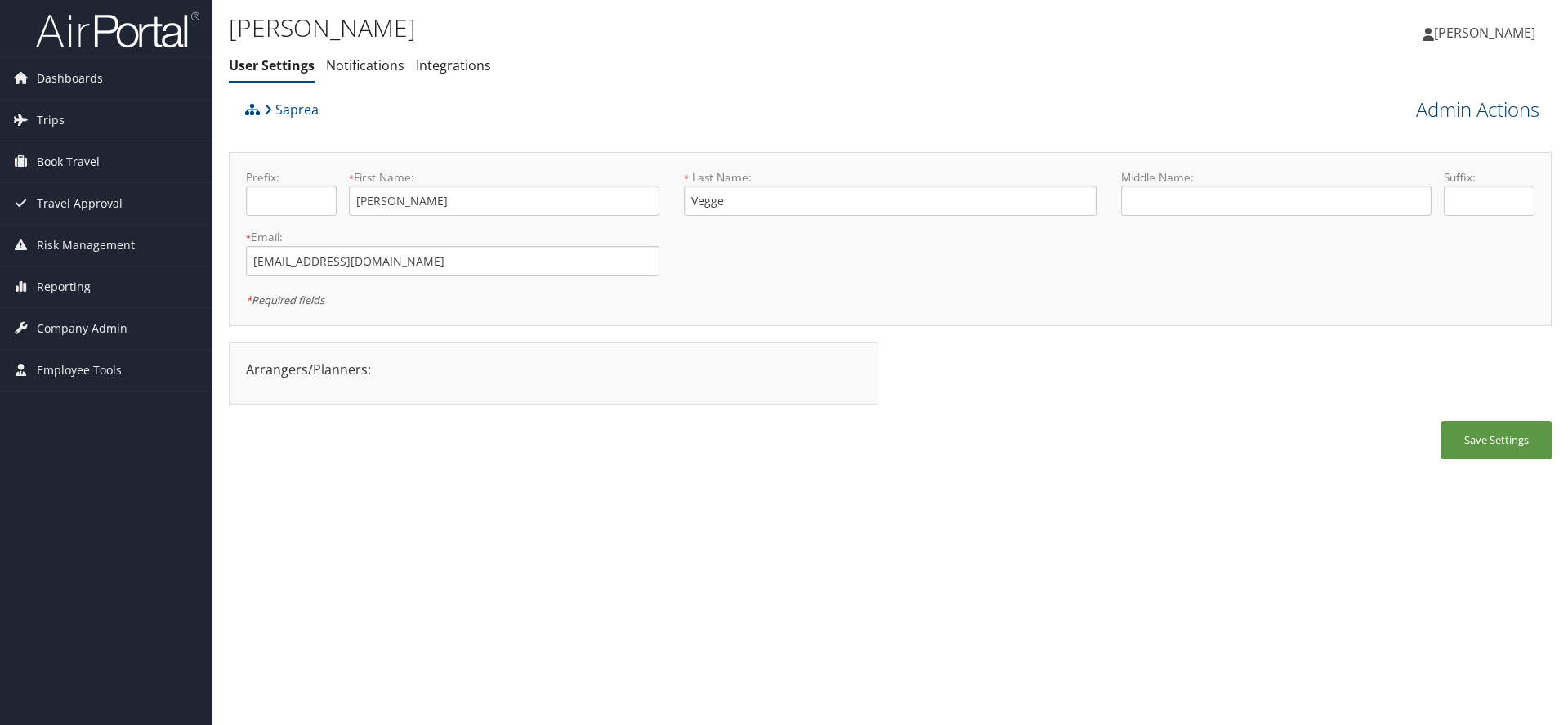
click at [1509, 110] on link "Admin Actions" at bounding box center [1477, 109] width 123 height 28
click at [1418, 240] on link "Manage Travelers" at bounding box center [1431, 238] width 214 height 28
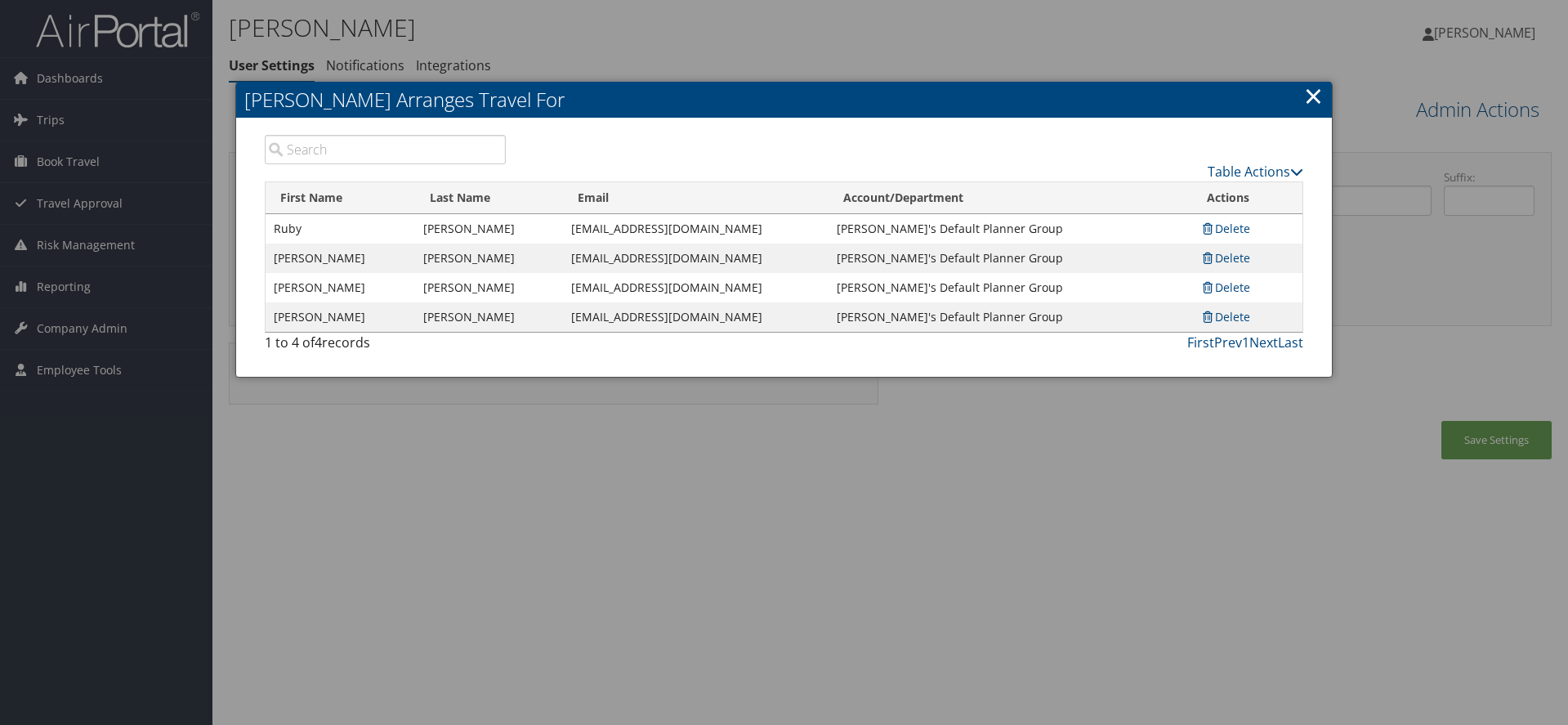
click at [1316, 98] on link "×" at bounding box center [1314, 95] width 18 height 32
